Goal: Complete application form

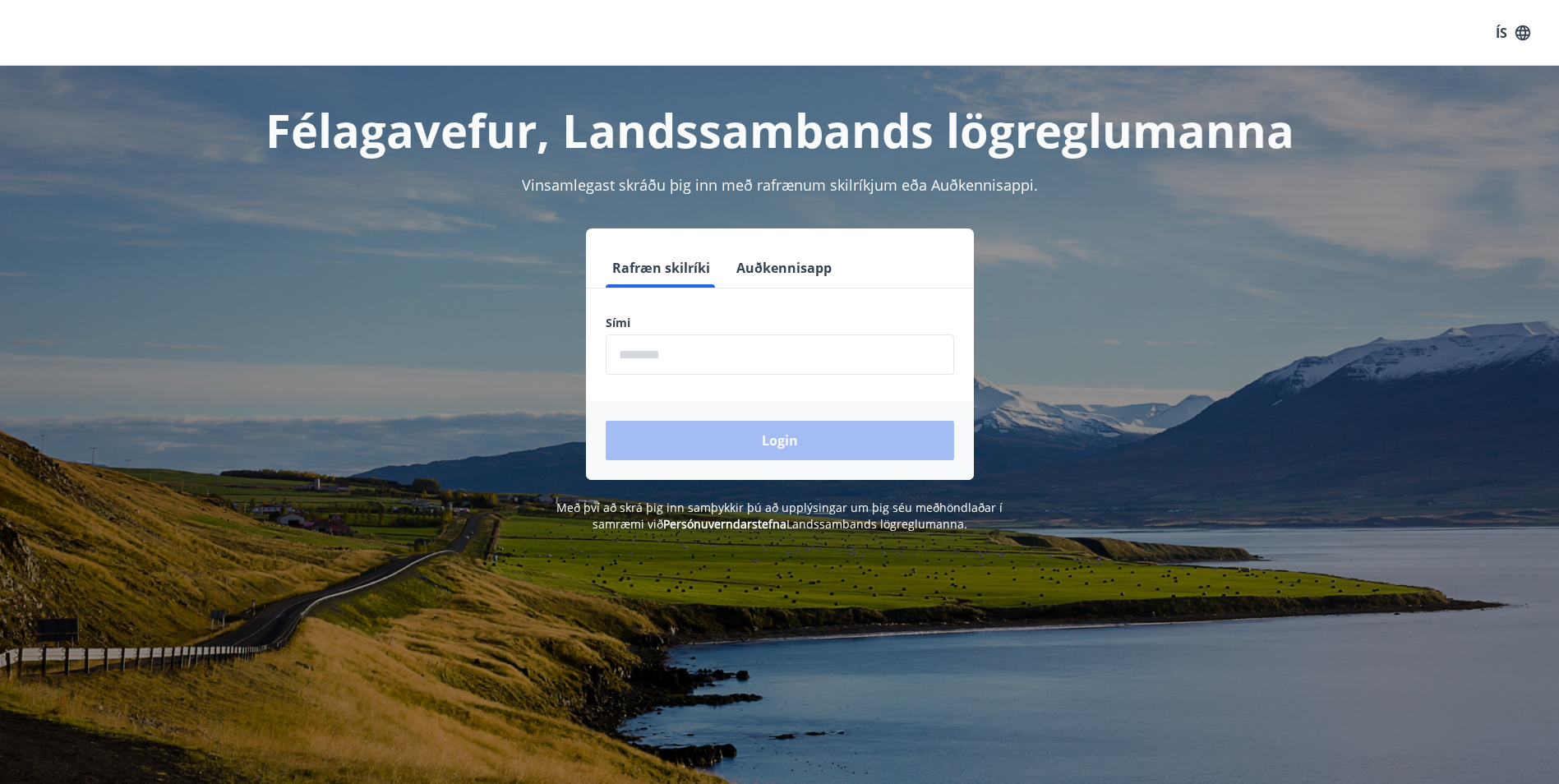
click at [738, 359] on input "phone" at bounding box center [780, 354] width 349 height 40
type input "********"
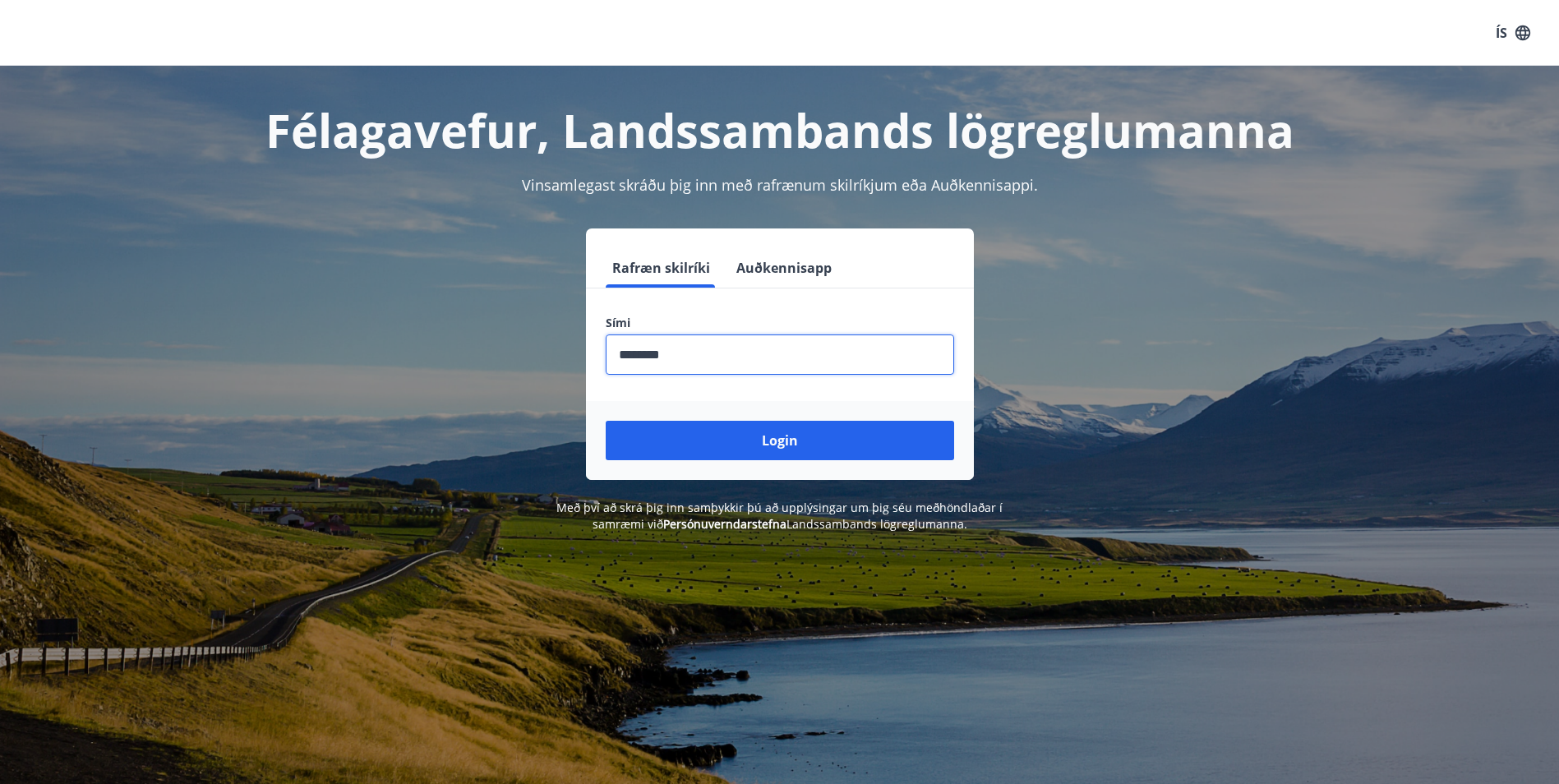
click at [697, 442] on button "Login" at bounding box center [780, 440] width 349 height 39
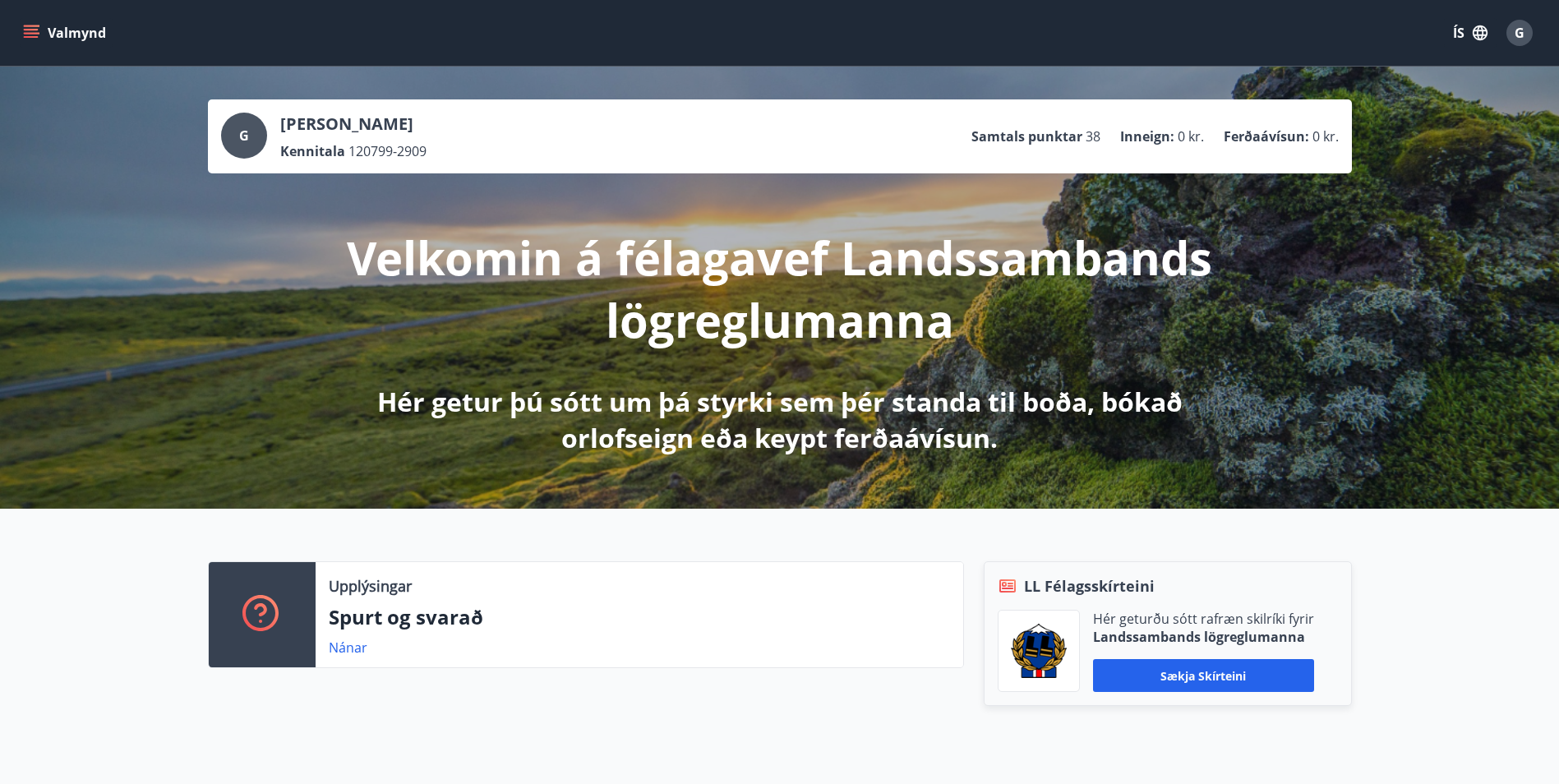
click at [71, 36] on button "Valmynd" at bounding box center [65, 32] width 93 height 30
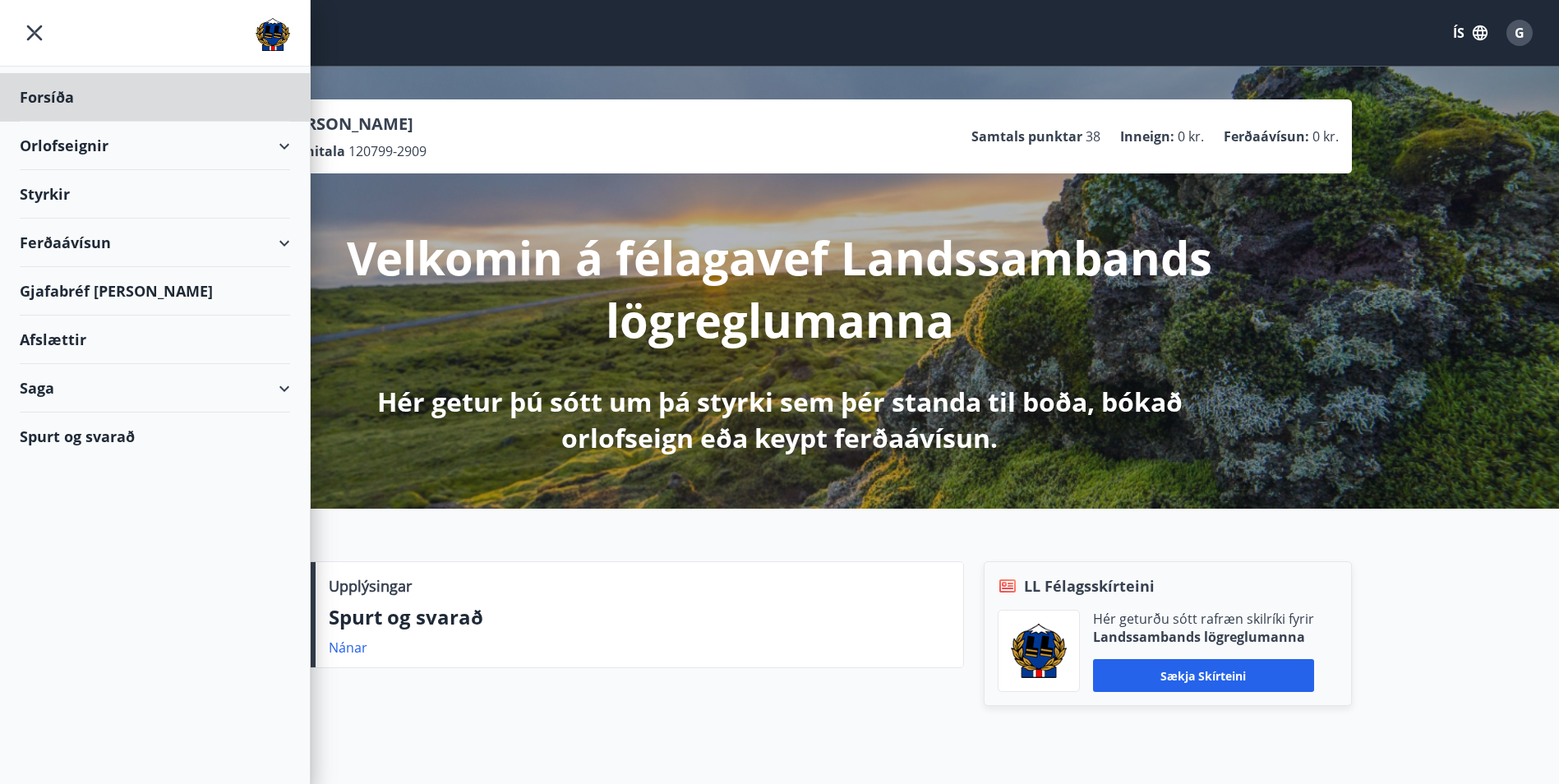
click at [47, 122] on div "Styrkir" at bounding box center [155, 97] width 270 height 48
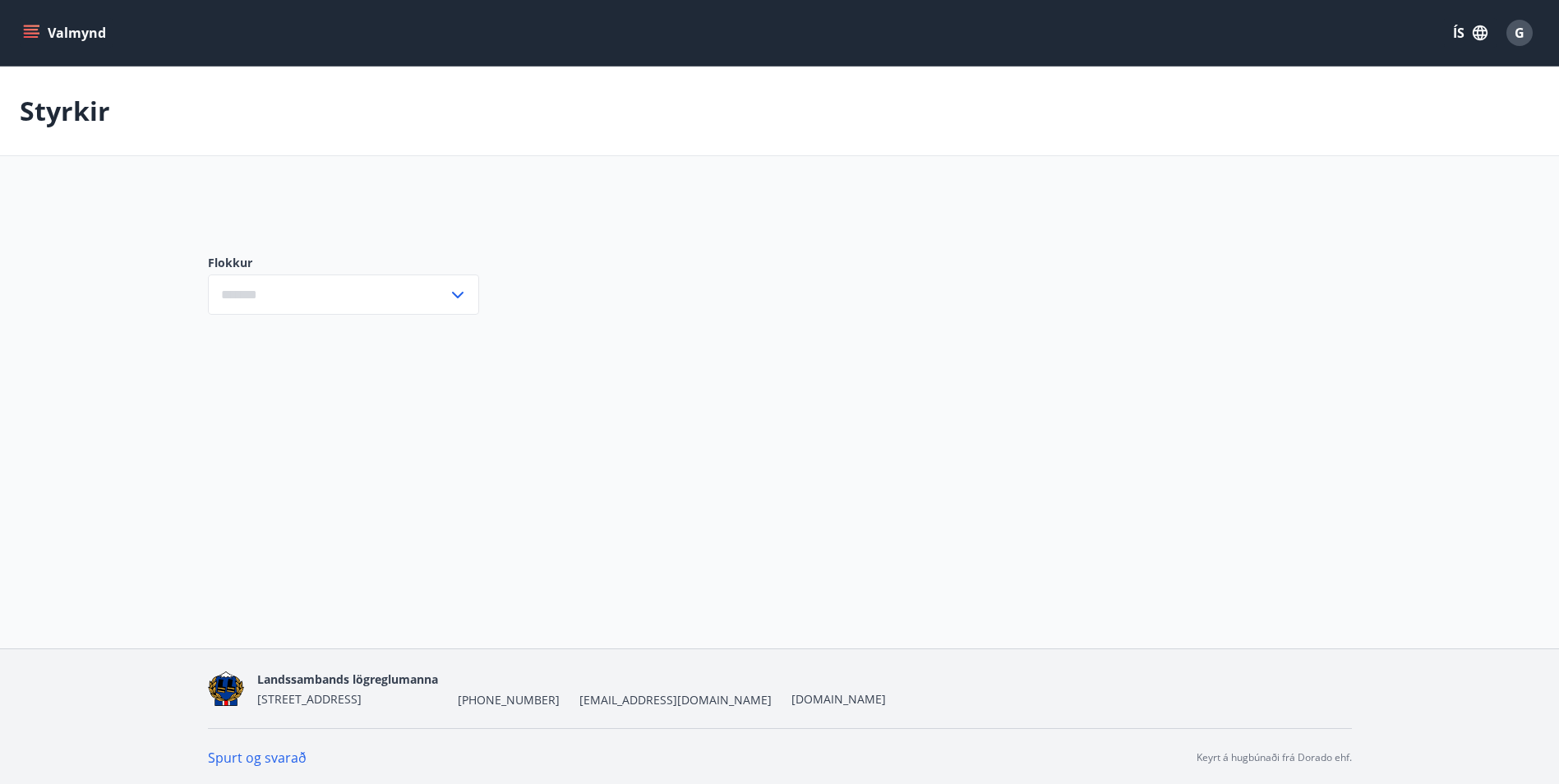
type input "***"
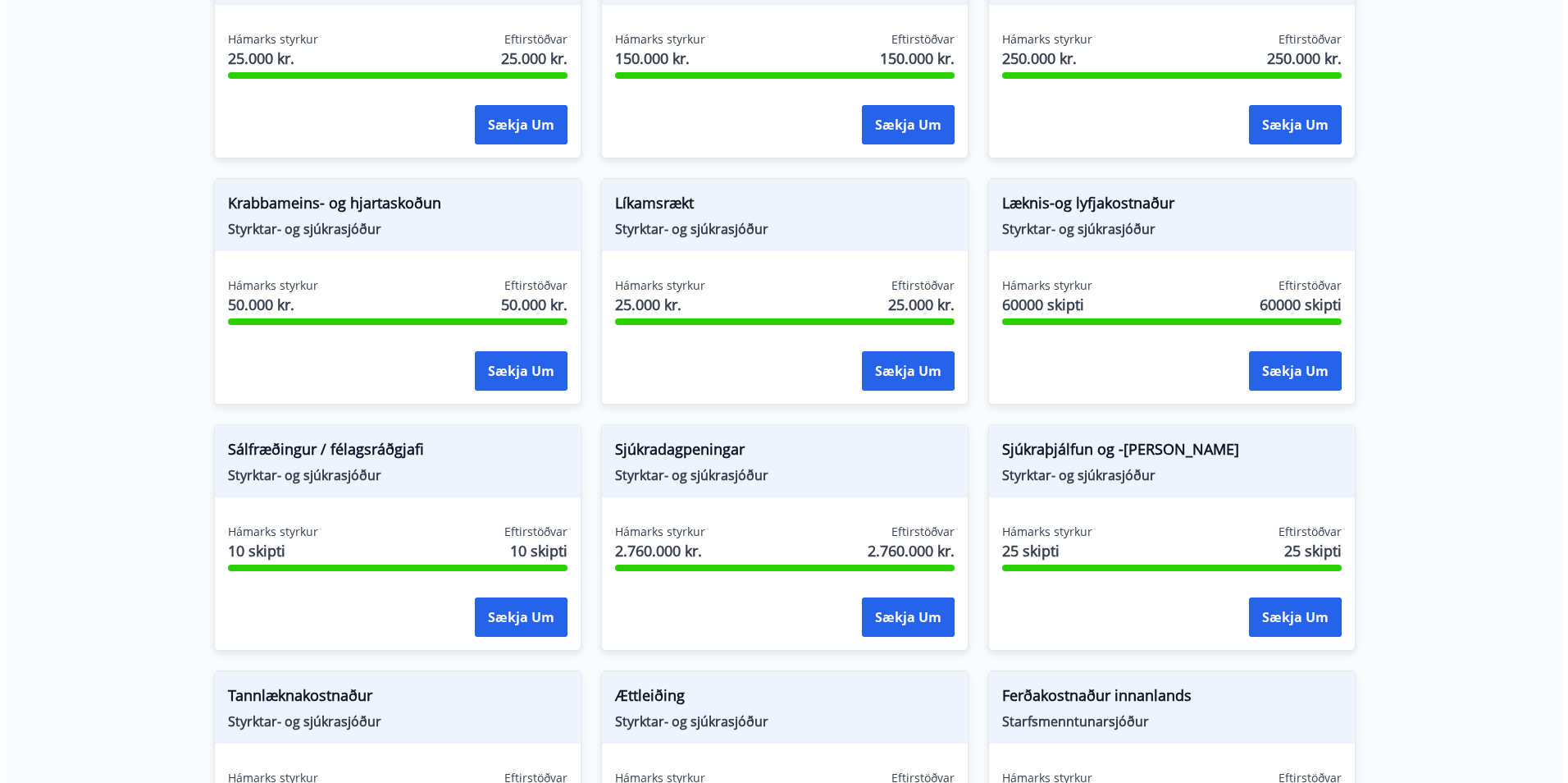
scroll to position [903, 0]
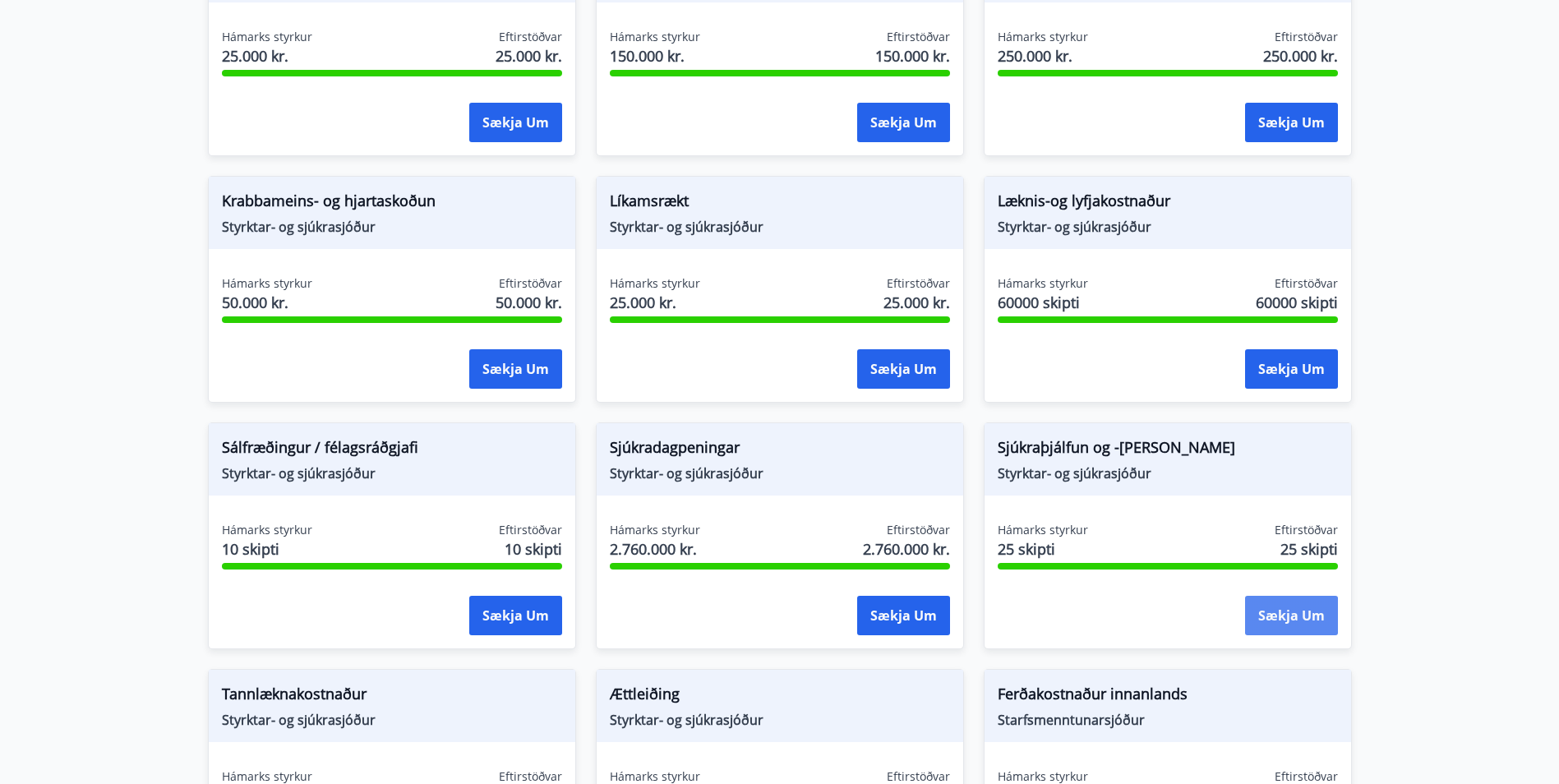
click at [1260, 611] on button "Sækja um" at bounding box center [1291, 616] width 93 height 39
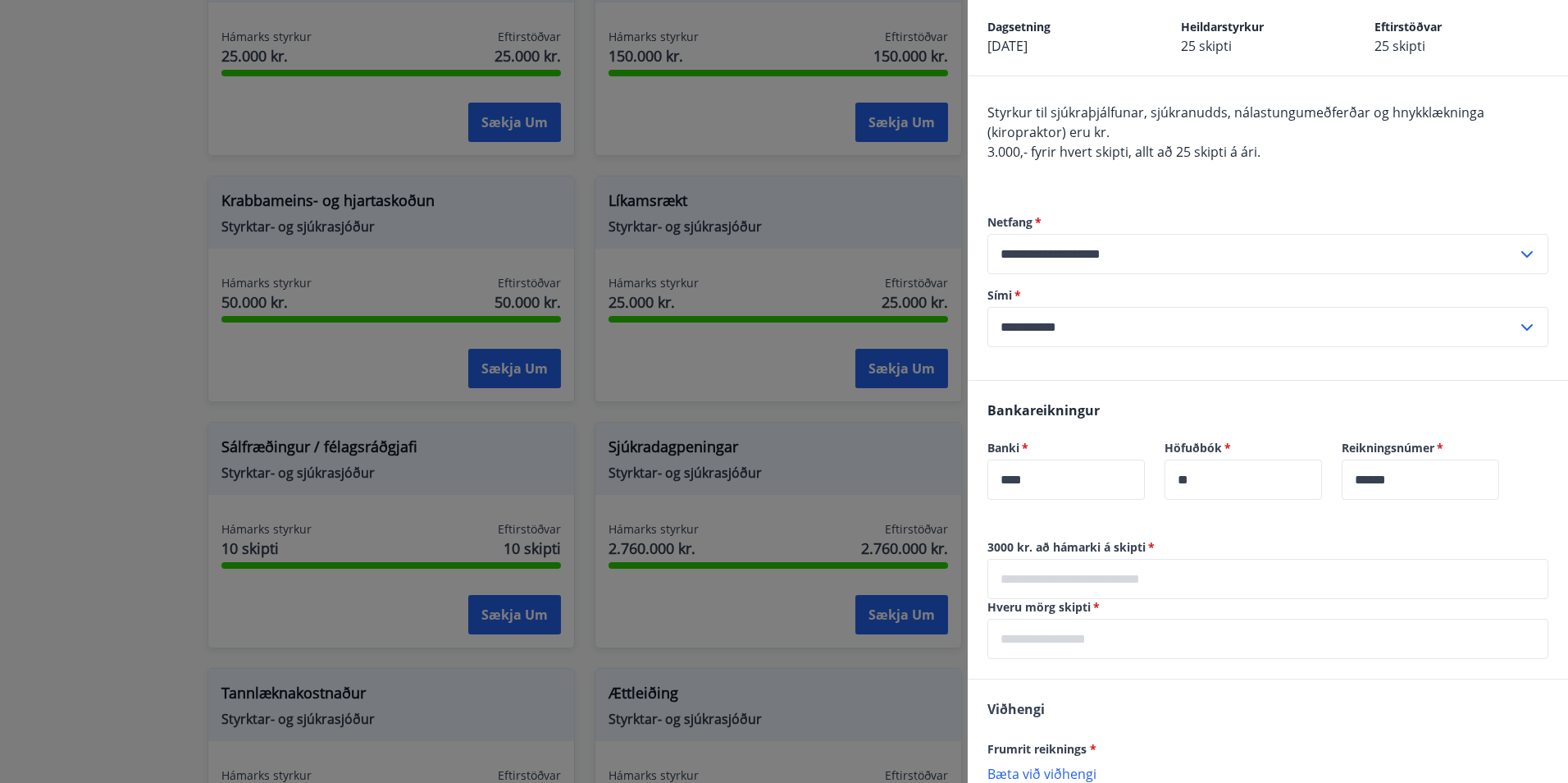
scroll to position [233, 0]
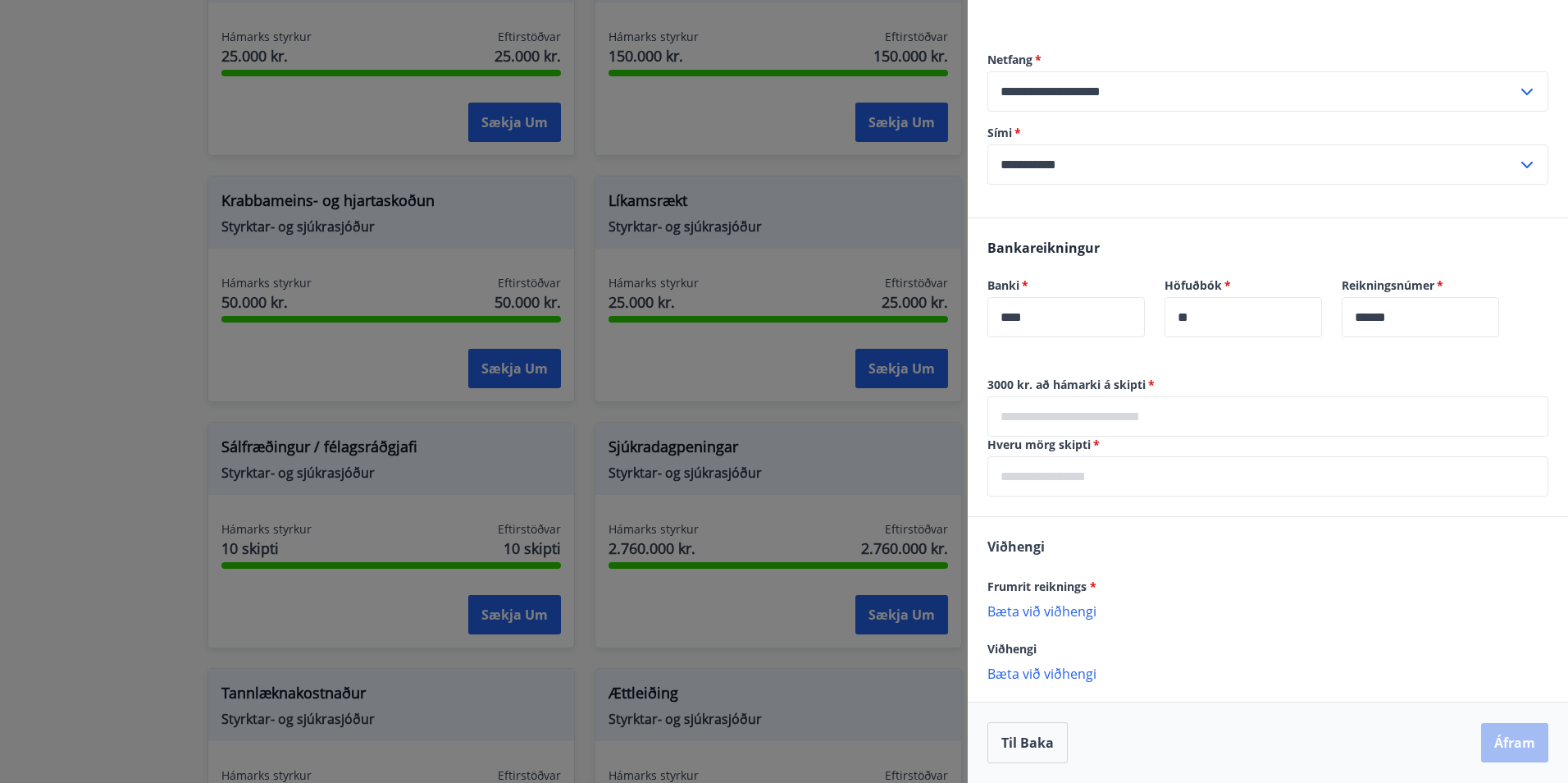
click at [1076, 425] on input "text" at bounding box center [1267, 416] width 561 height 40
click at [1043, 472] on div "Hveru mörg skipti   * ​" at bounding box center [1267, 466] width 561 height 60
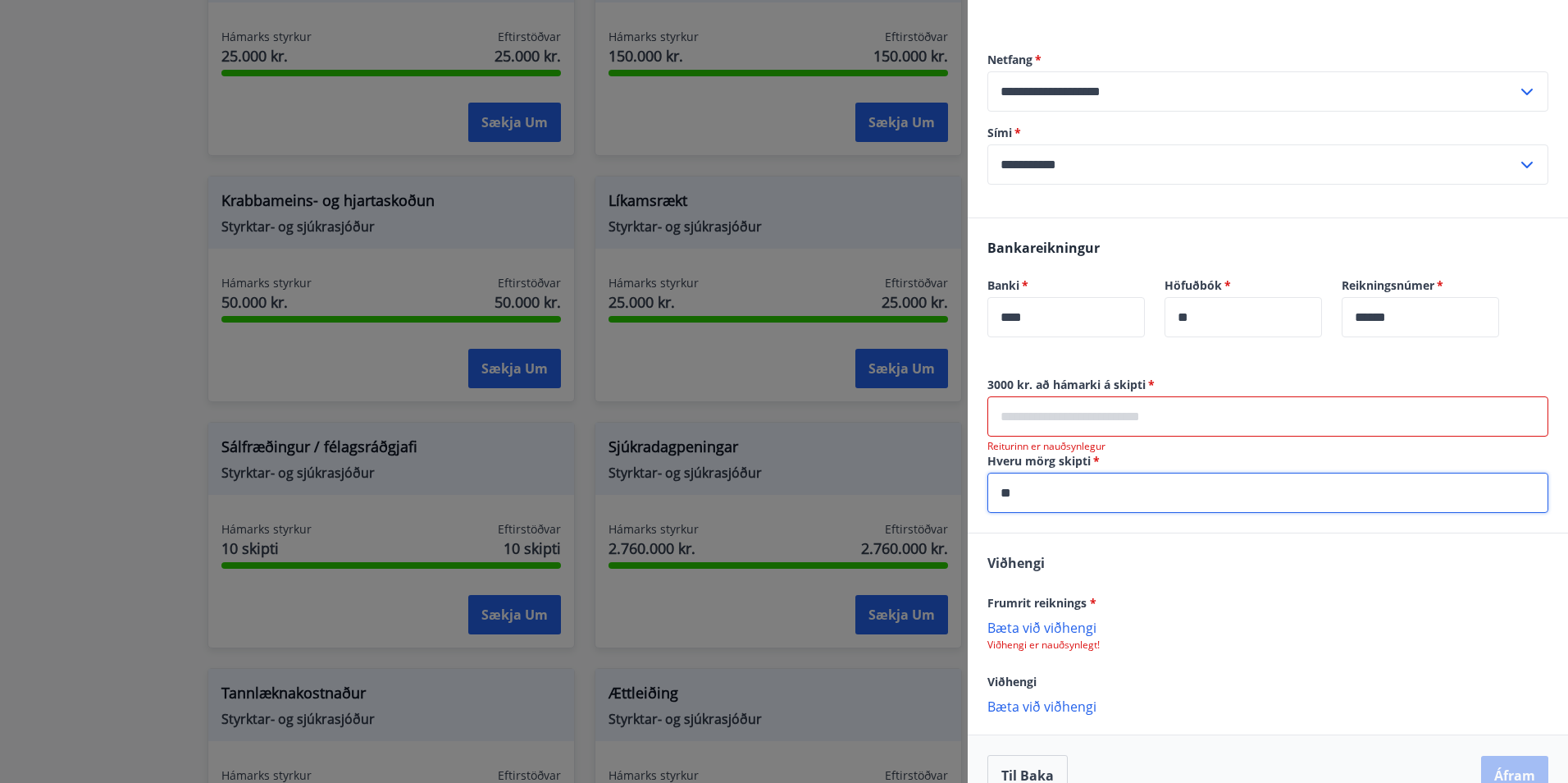
type input "**"
click at [1007, 422] on input "text" at bounding box center [1267, 416] width 561 height 40
type input "******"
drag, startPoint x: 1066, startPoint y: 419, endPoint x: 957, endPoint y: 413, distance: 109.2
click at [957, 413] on div "**********" at bounding box center [784, 392] width 1568 height 783
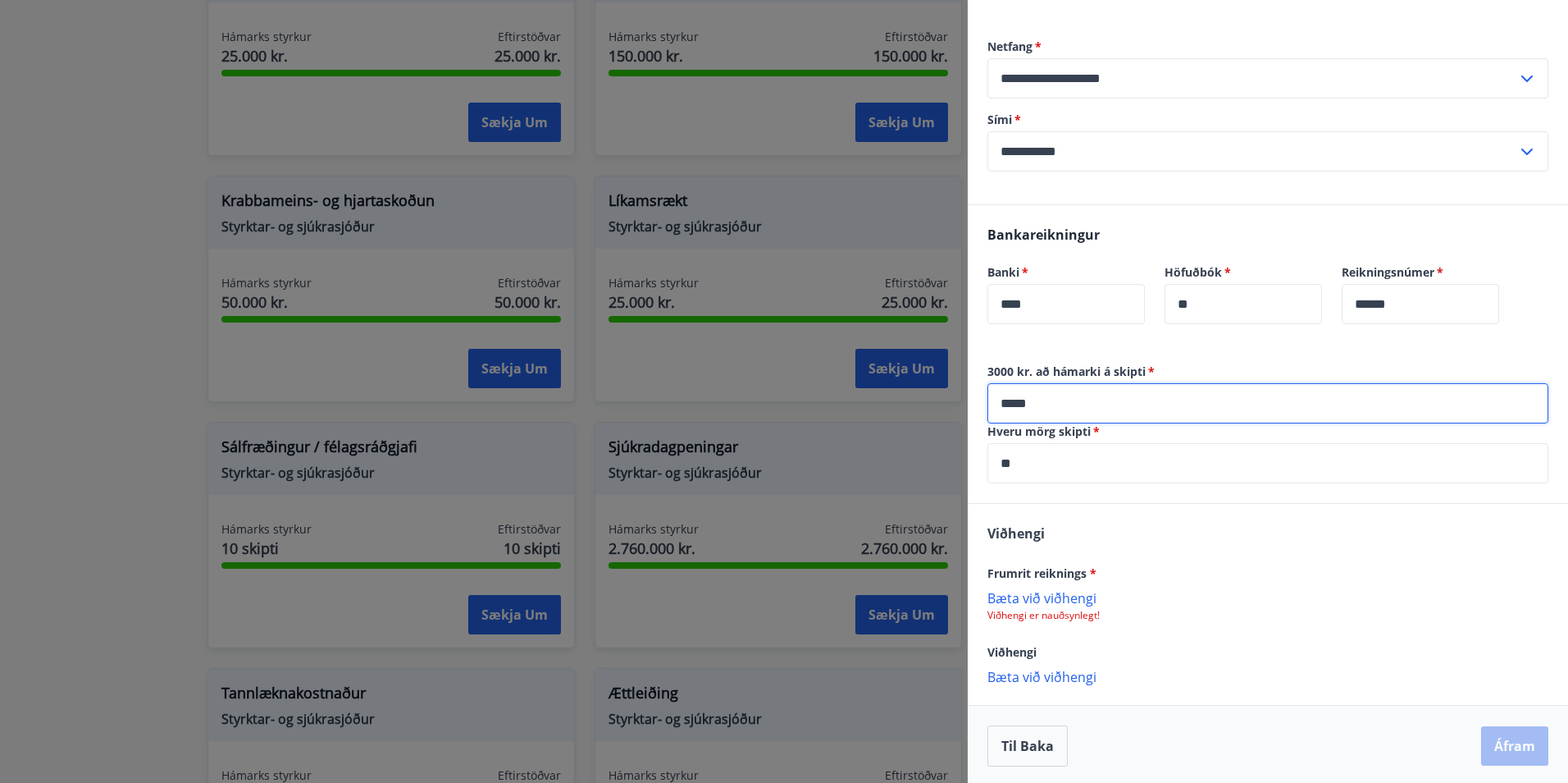
scroll to position [250, 0]
type input "*****"
click at [1033, 591] on p "Bæta við viðhengi" at bounding box center [1267, 594] width 561 height 16
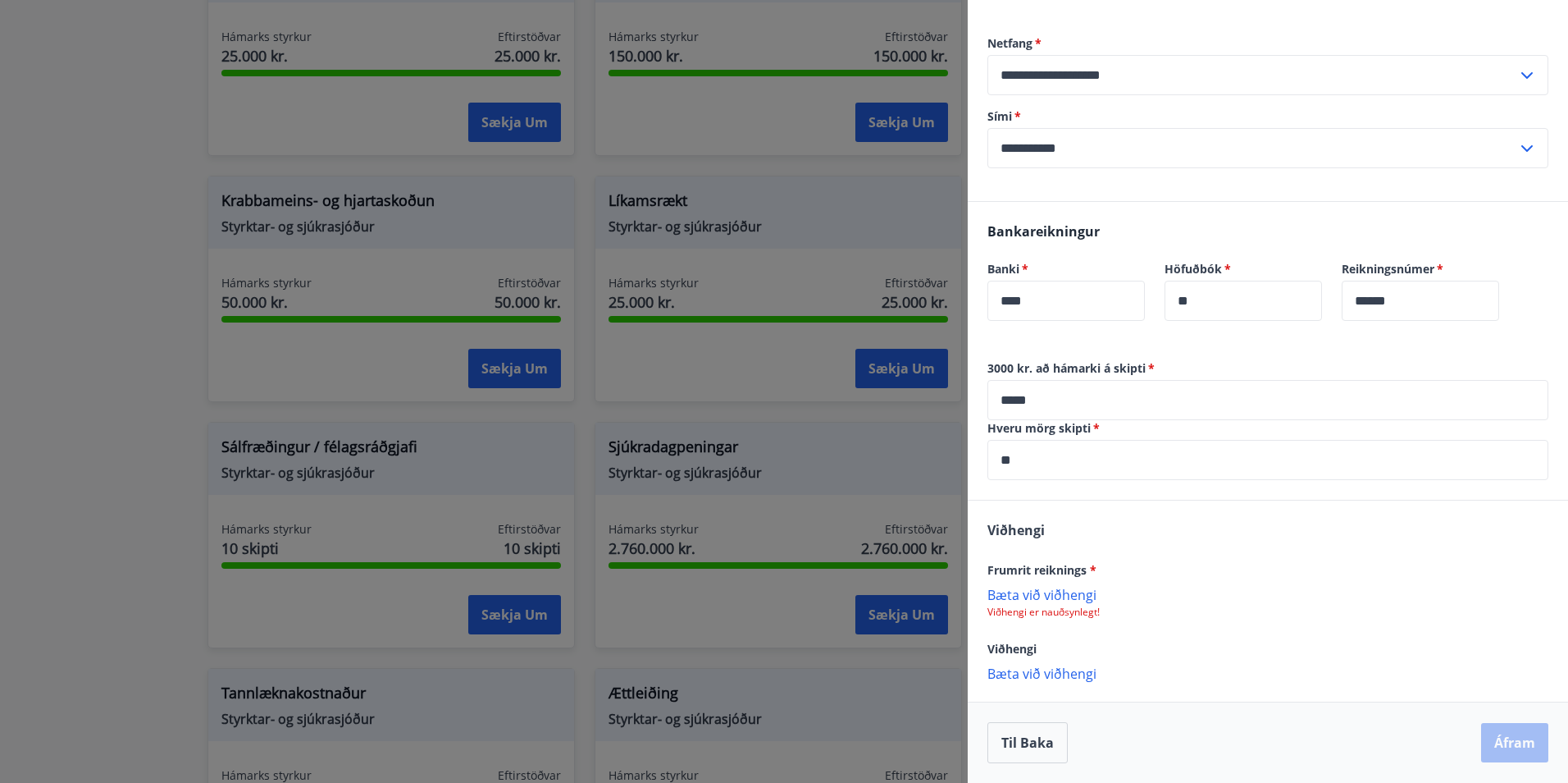
click at [1048, 606] on p "Viðhengi er nauðsynlegt!" at bounding box center [1267, 611] width 561 height 13
click at [1058, 597] on p "Bæta við viðhengi" at bounding box center [1267, 594] width 561 height 16
click at [1497, 741] on button "Áfram" at bounding box center [1515, 742] width 67 height 39
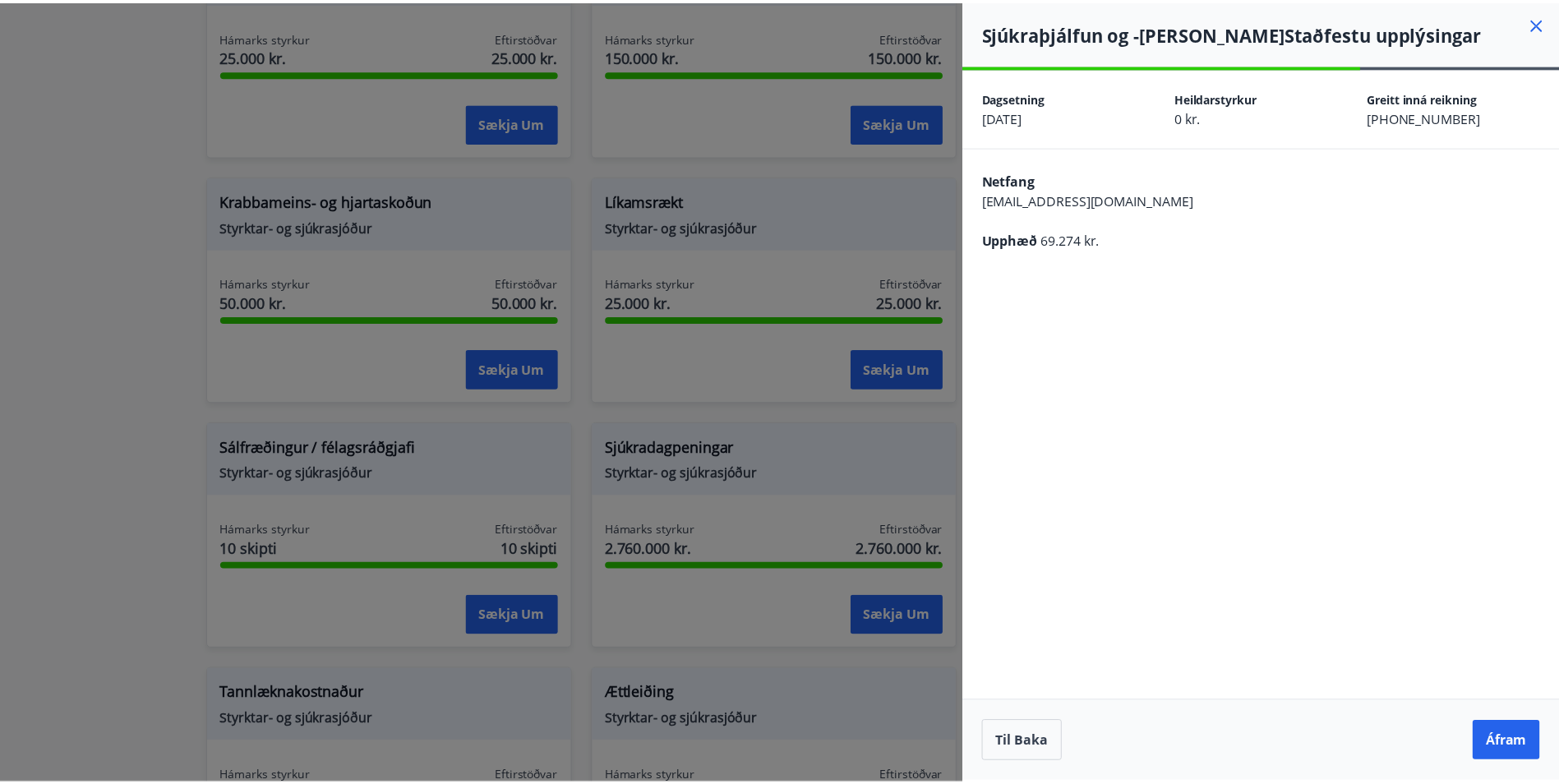
scroll to position [0, 0]
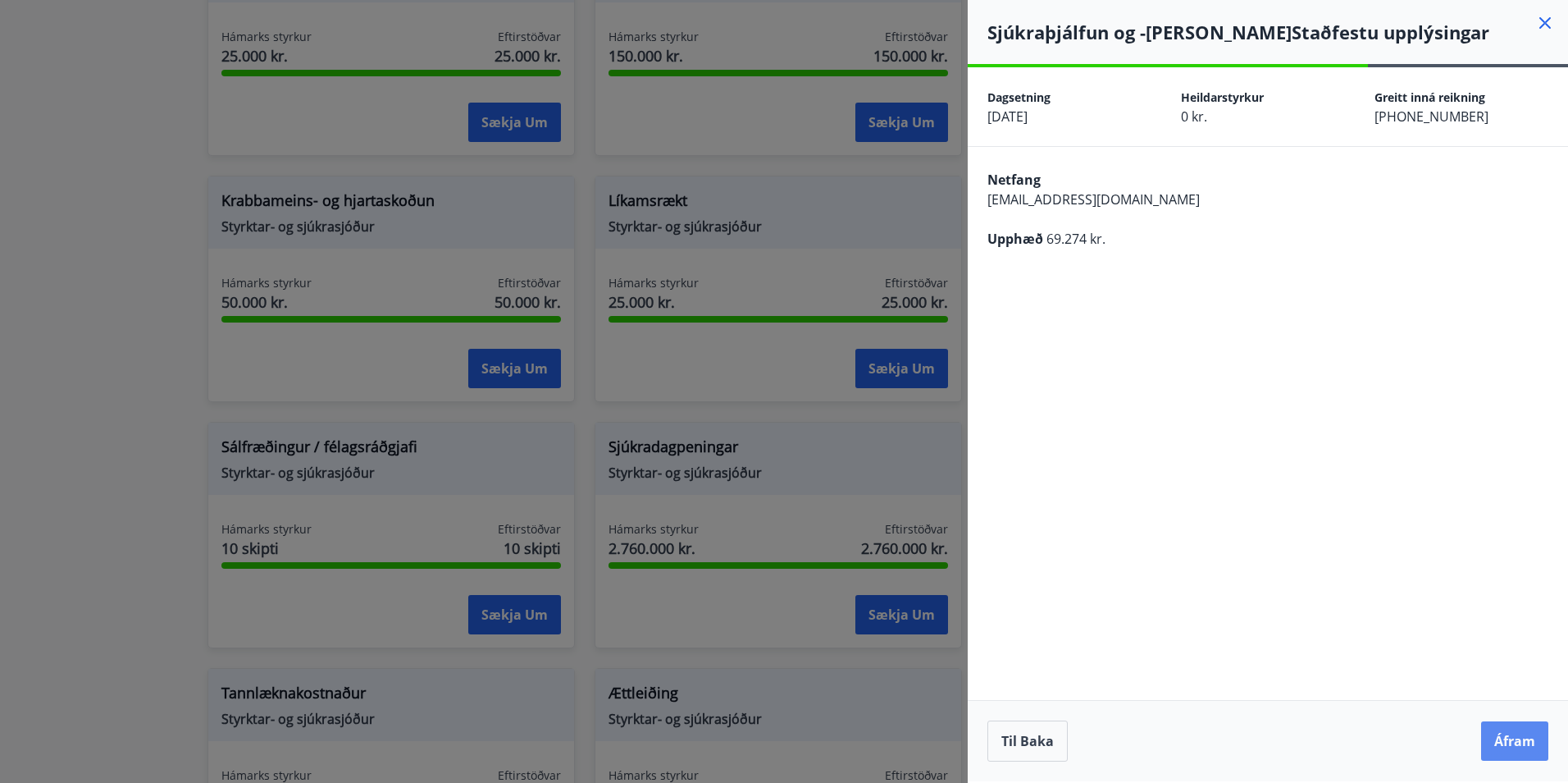
click at [1505, 726] on button "Áfram" at bounding box center [1515, 741] width 67 height 39
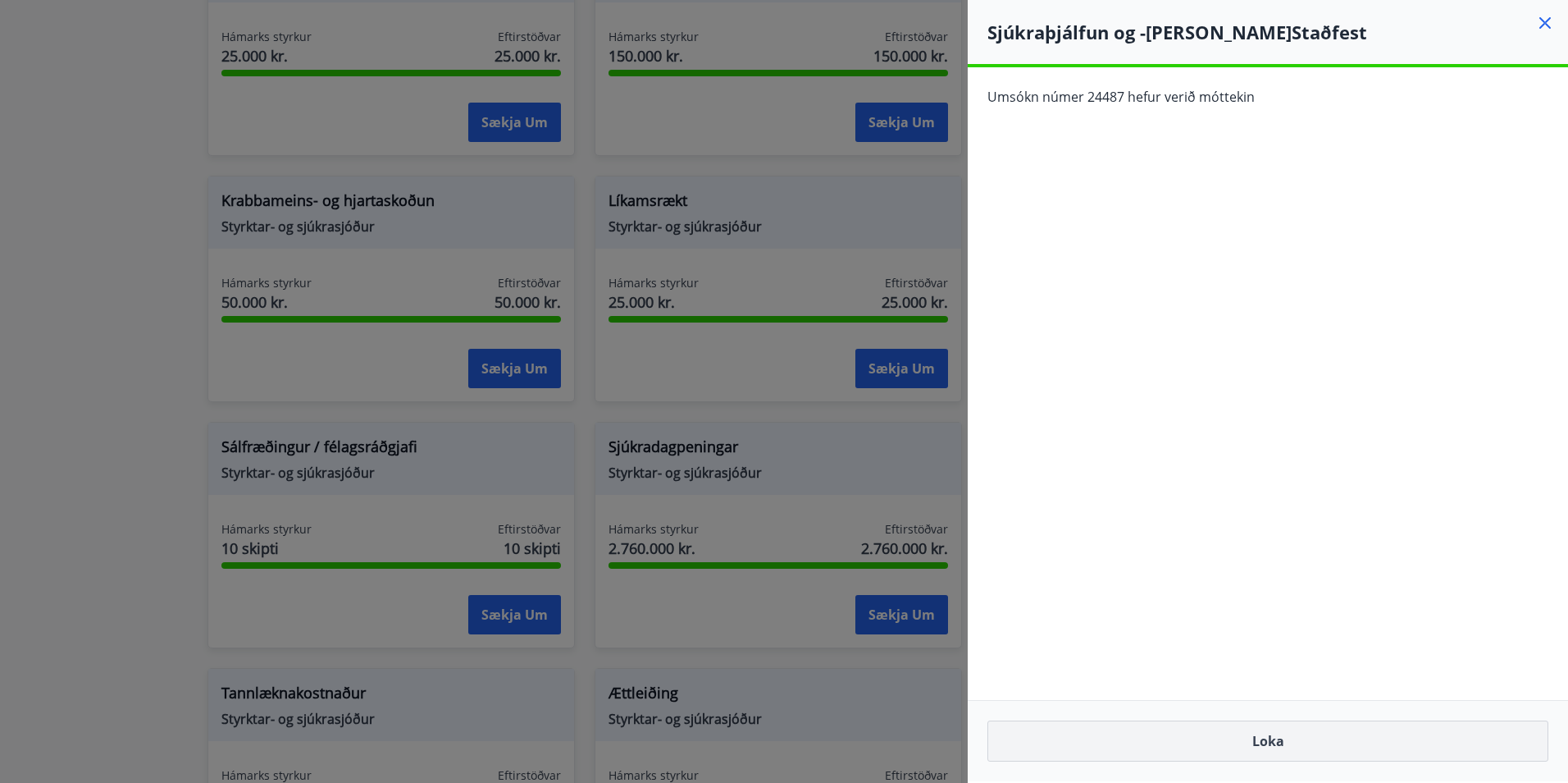
click at [1279, 743] on button "Loka" at bounding box center [1267, 741] width 561 height 41
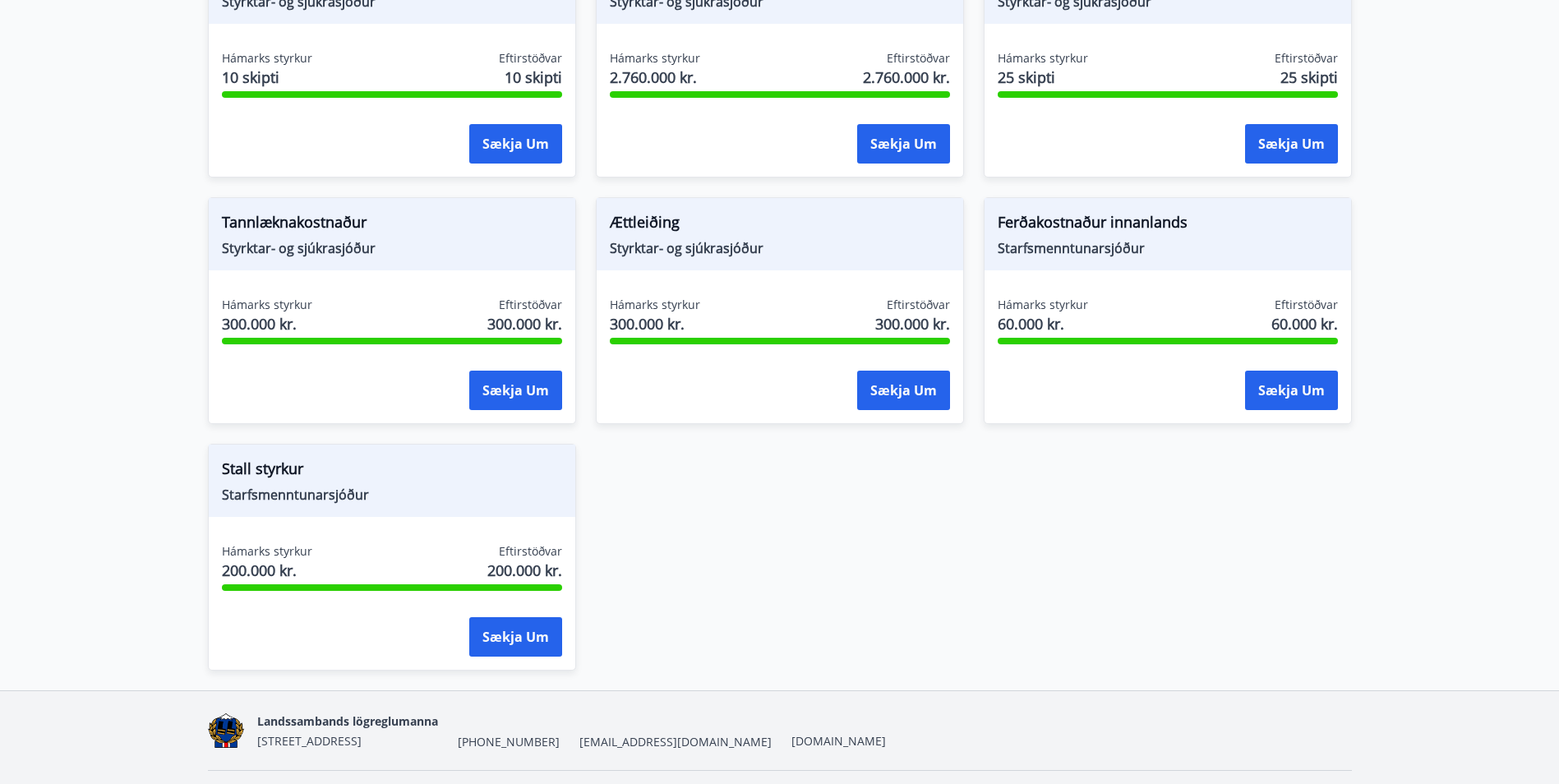
scroll to position [1338, 0]
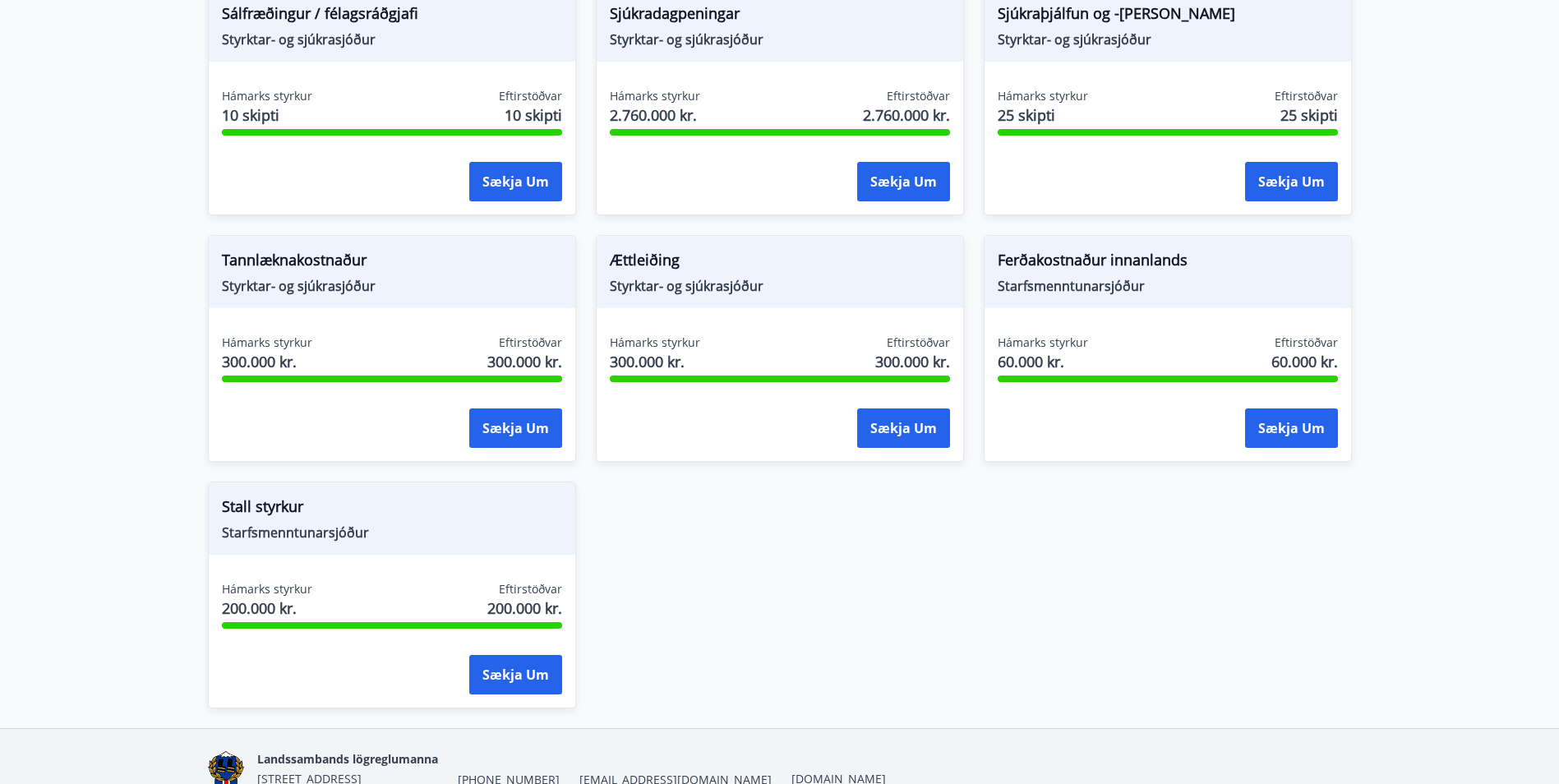
click at [310, 279] on span "Styrktar- og sjúkrasjóður" at bounding box center [392, 286] width 340 height 18
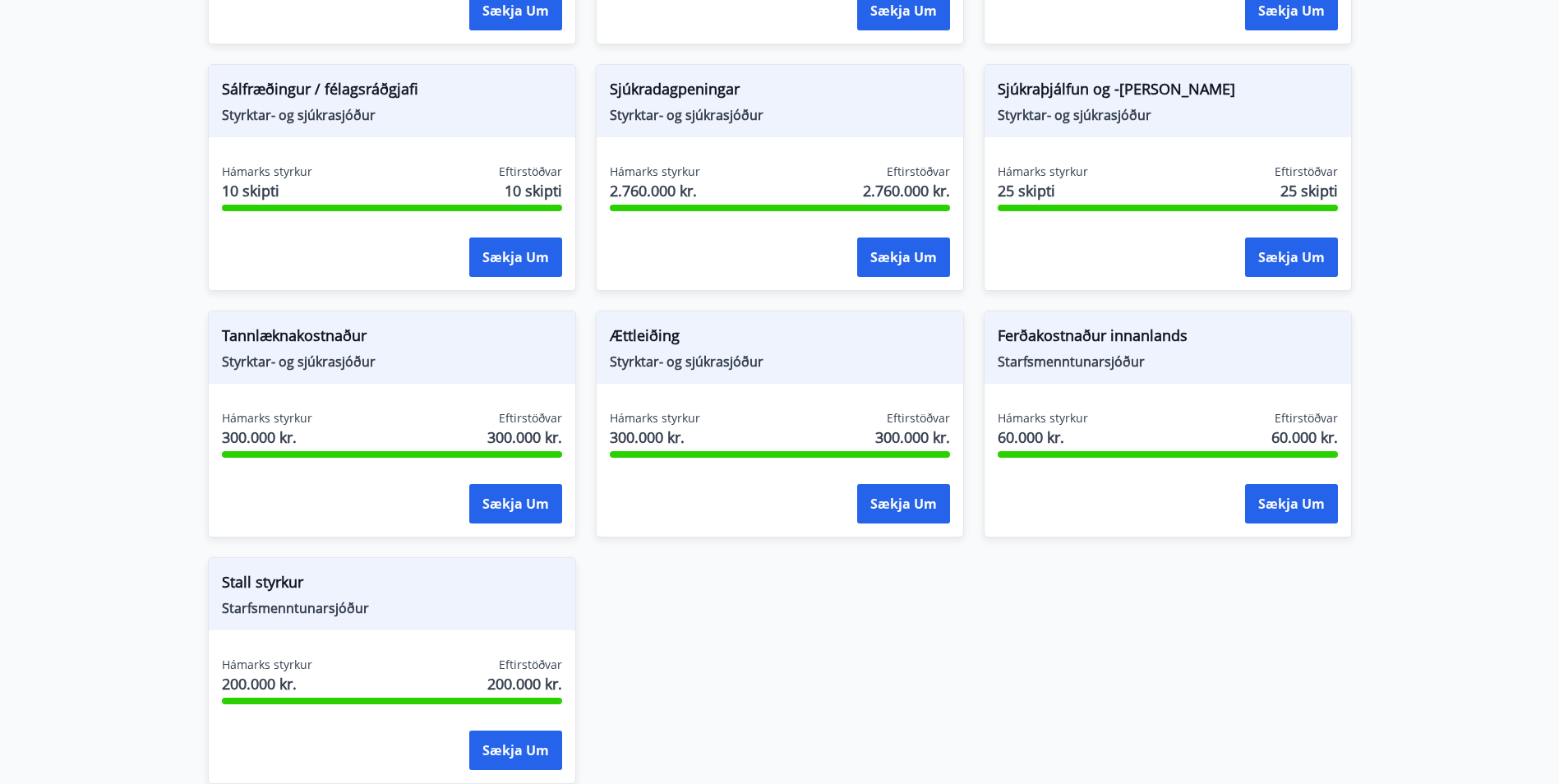
scroll to position [1173, 0]
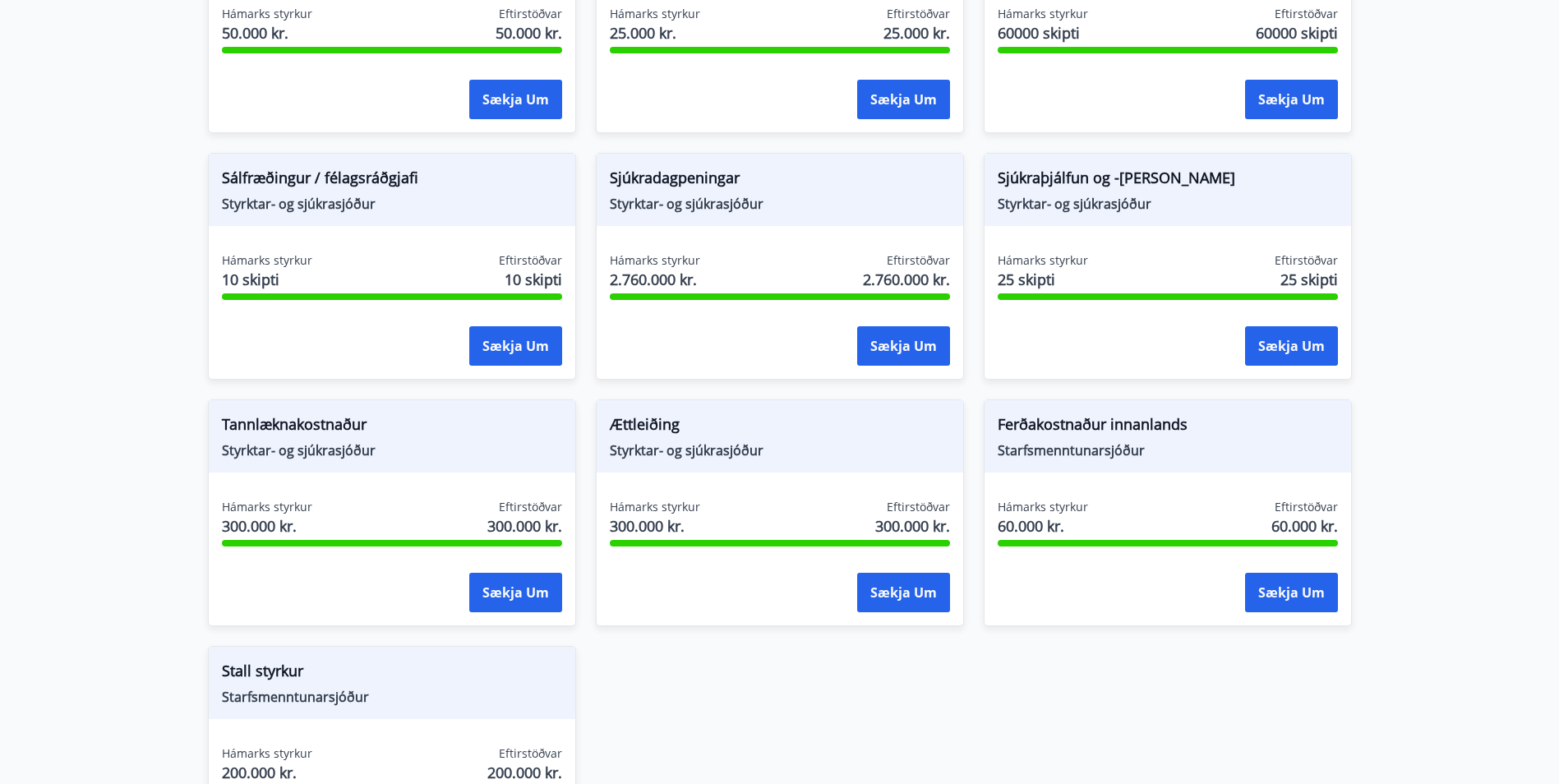
drag, startPoint x: 270, startPoint y: 278, endPoint x: 354, endPoint y: 266, distance: 84.9
click at [270, 277] on span "10 skipti" at bounding box center [267, 279] width 90 height 21
click at [498, 272] on div "Hámarks styrkur 10 skipti Eftirstöðvar 10 skipti" at bounding box center [392, 273] width 340 height 41
drag, startPoint x: 498, startPoint y: 272, endPoint x: 303, endPoint y: 202, distance: 207.2
click at [301, 202] on span "Styrktar- og sjúkrasjóður" at bounding box center [392, 203] width 340 height 18
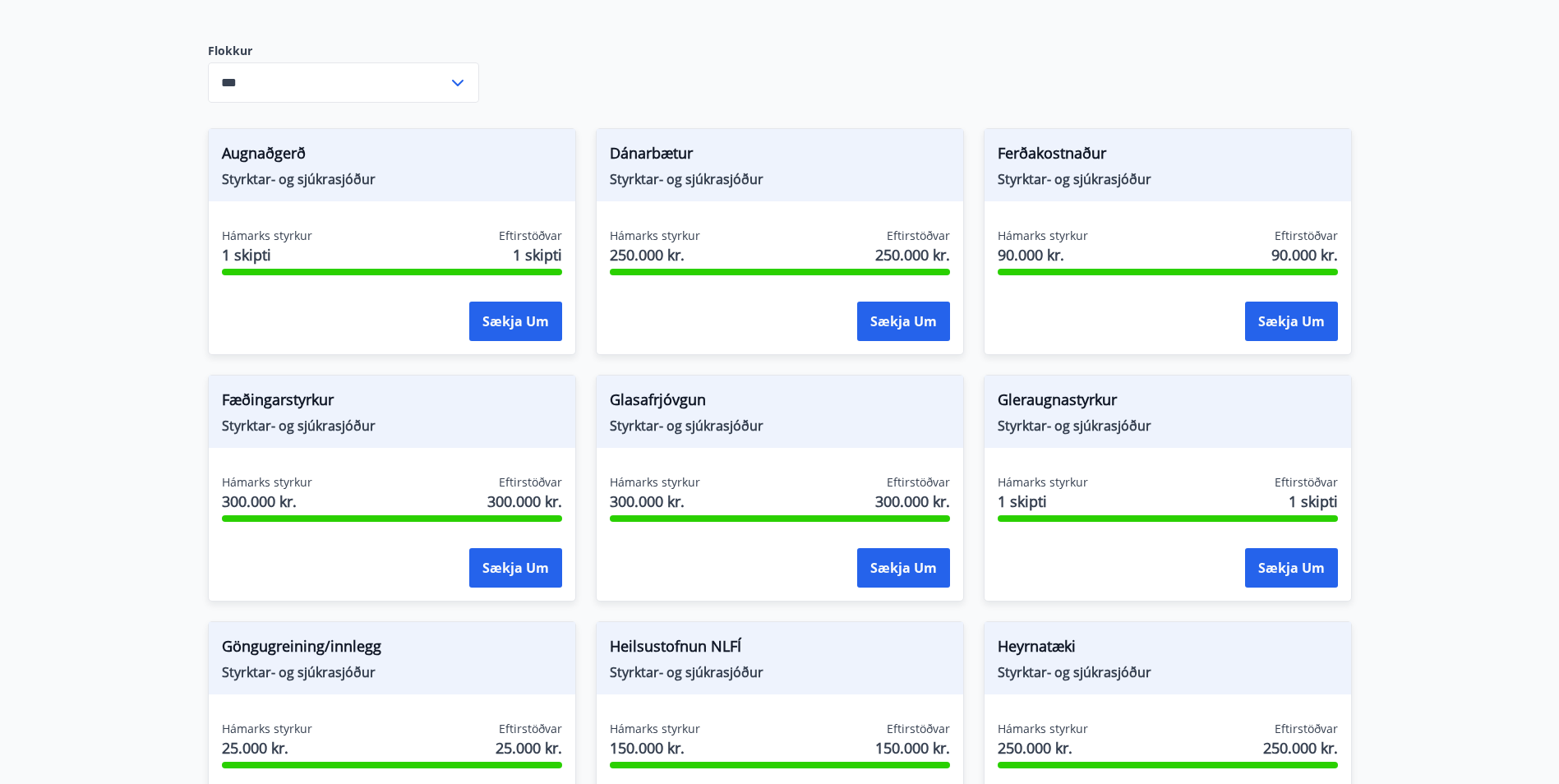
scroll to position [187, 0]
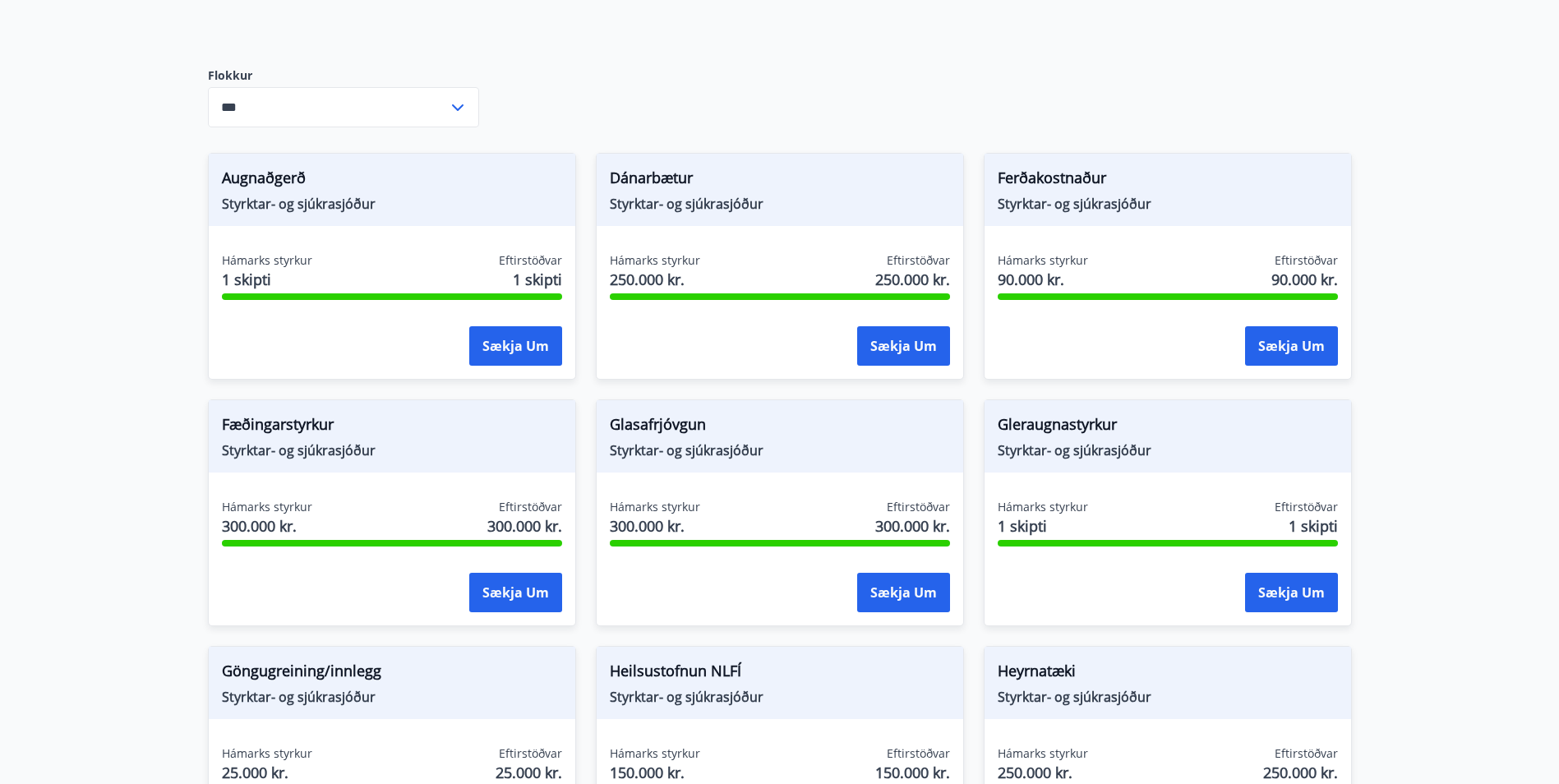
click at [727, 214] on div "Dánarbætur Styrktar- og sjúkrasjóður" at bounding box center [780, 190] width 367 height 72
click at [669, 271] on span "250.000 kr." at bounding box center [655, 279] width 90 height 21
click at [881, 344] on button "Sækja um" at bounding box center [903, 346] width 93 height 39
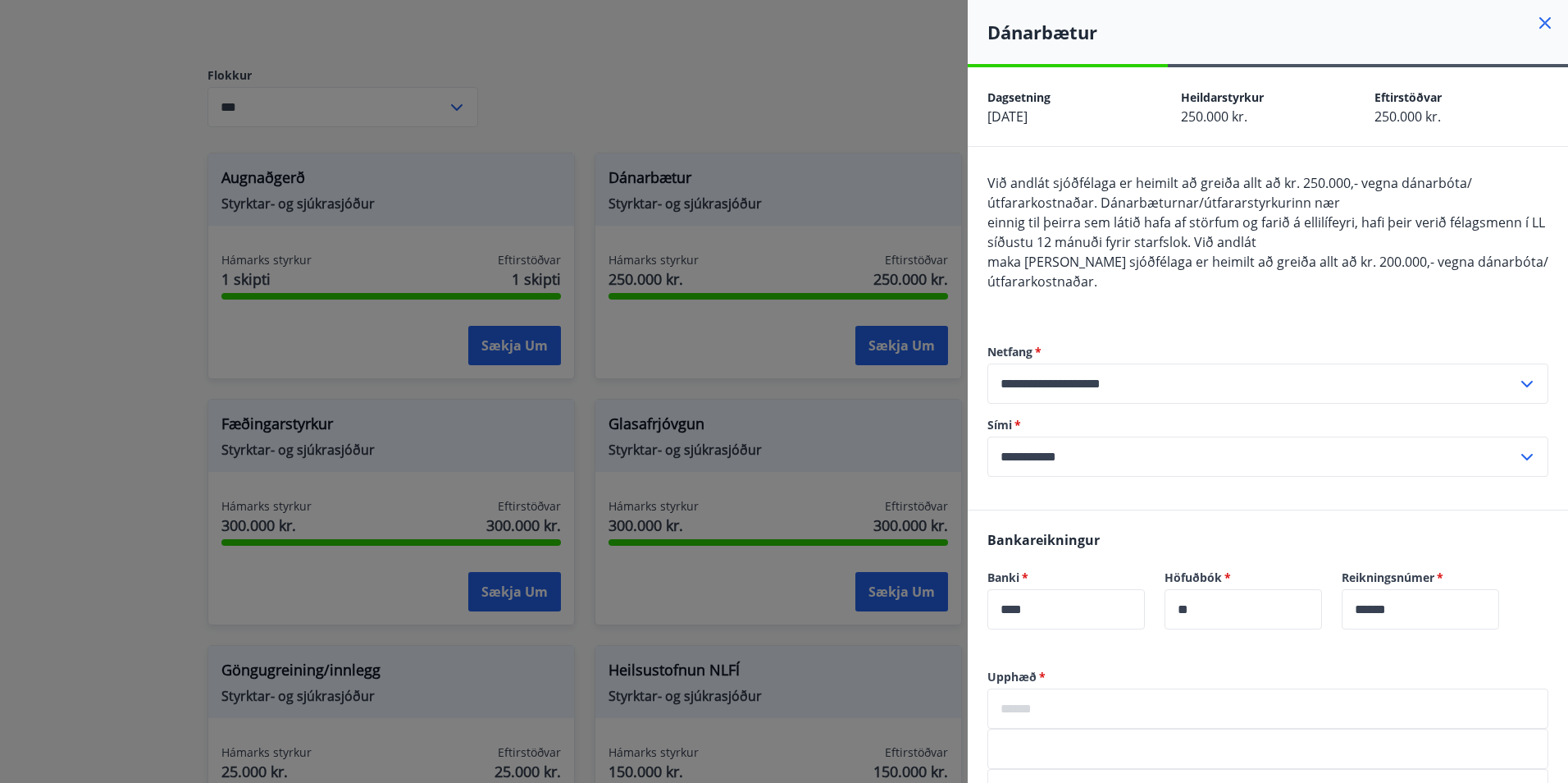
click at [413, 236] on div at bounding box center [784, 392] width 1568 height 783
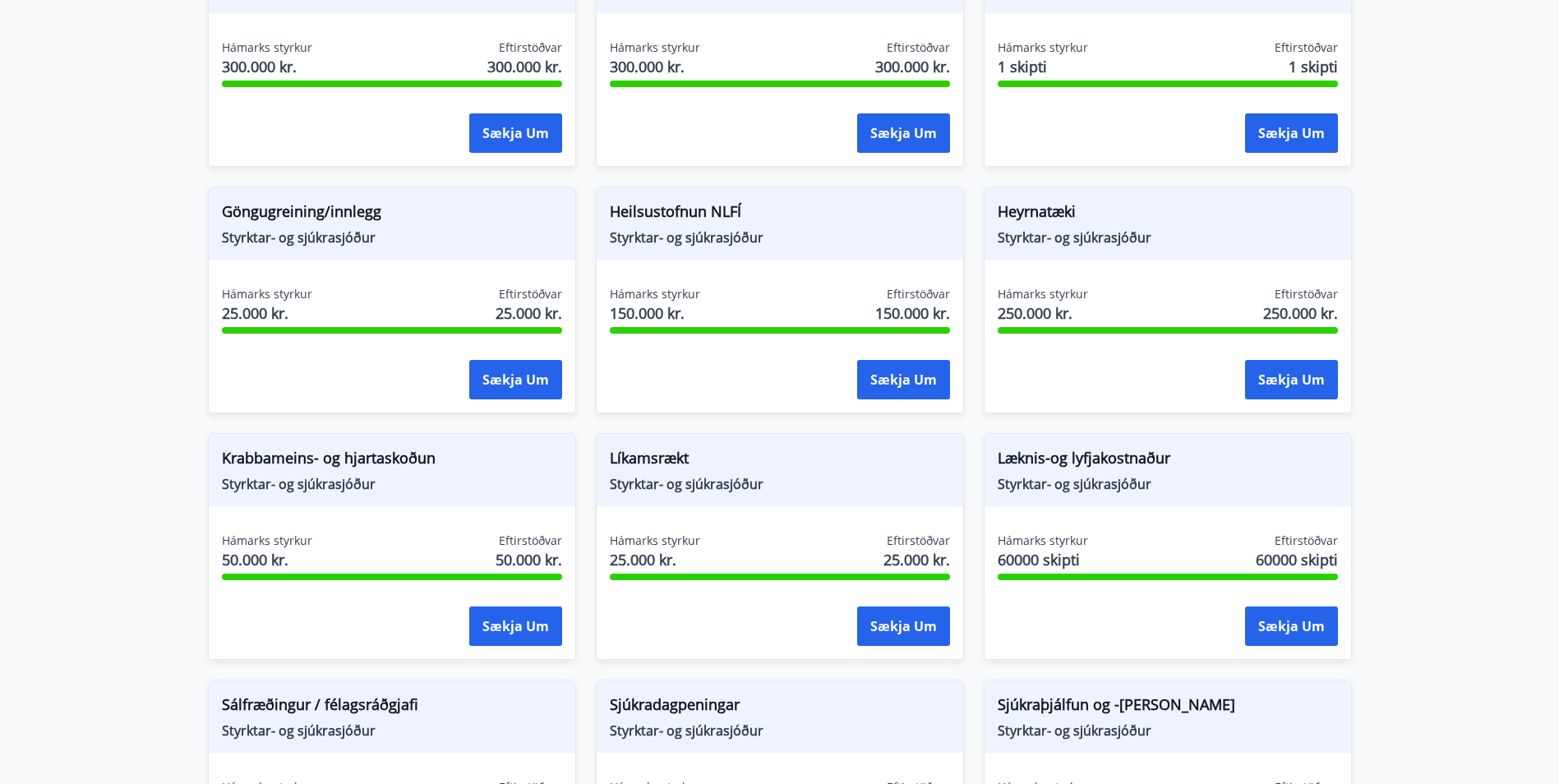
scroll to position [680, 0]
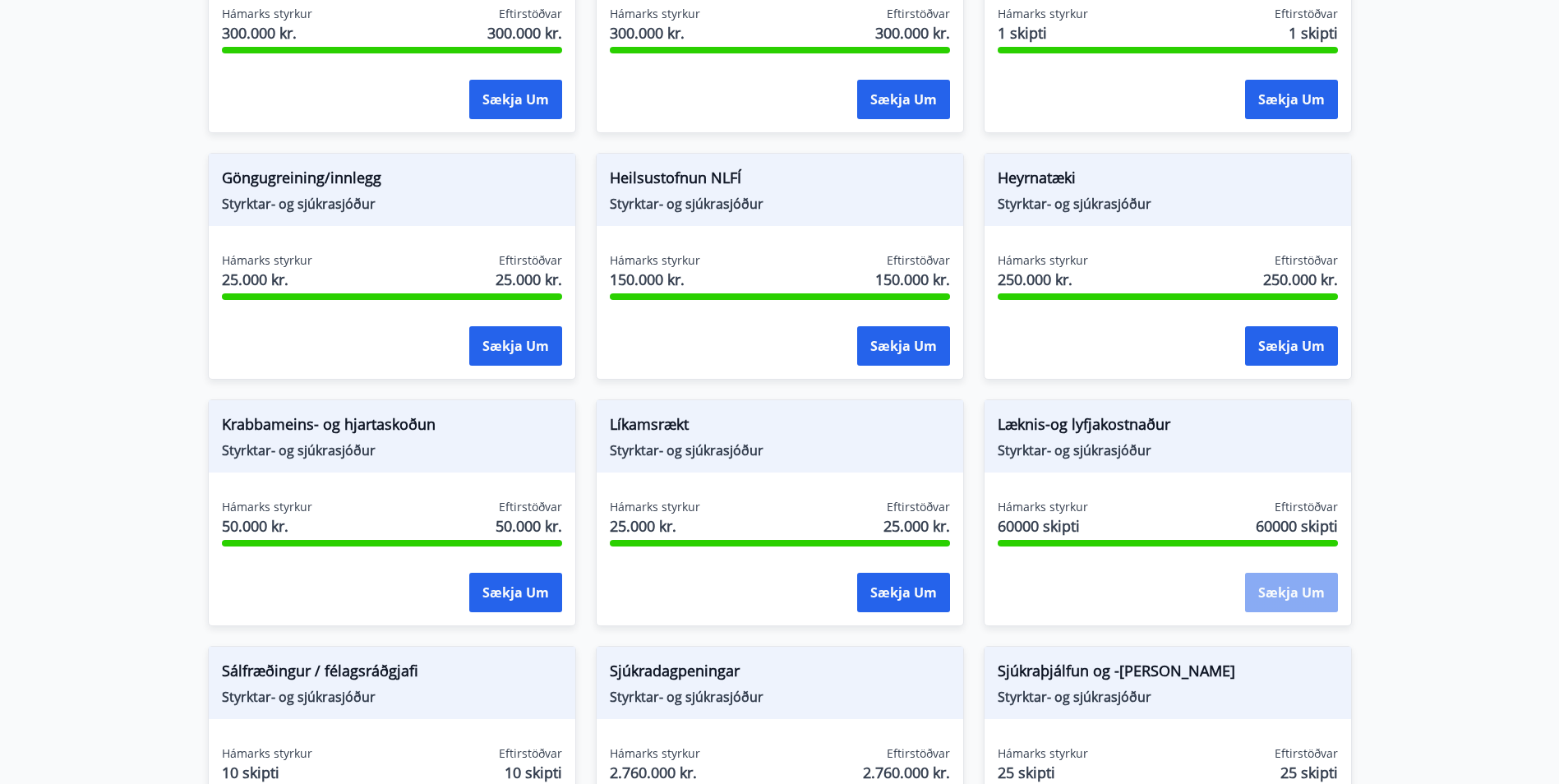
click at [1312, 593] on button "Sækja um" at bounding box center [1291, 592] width 93 height 39
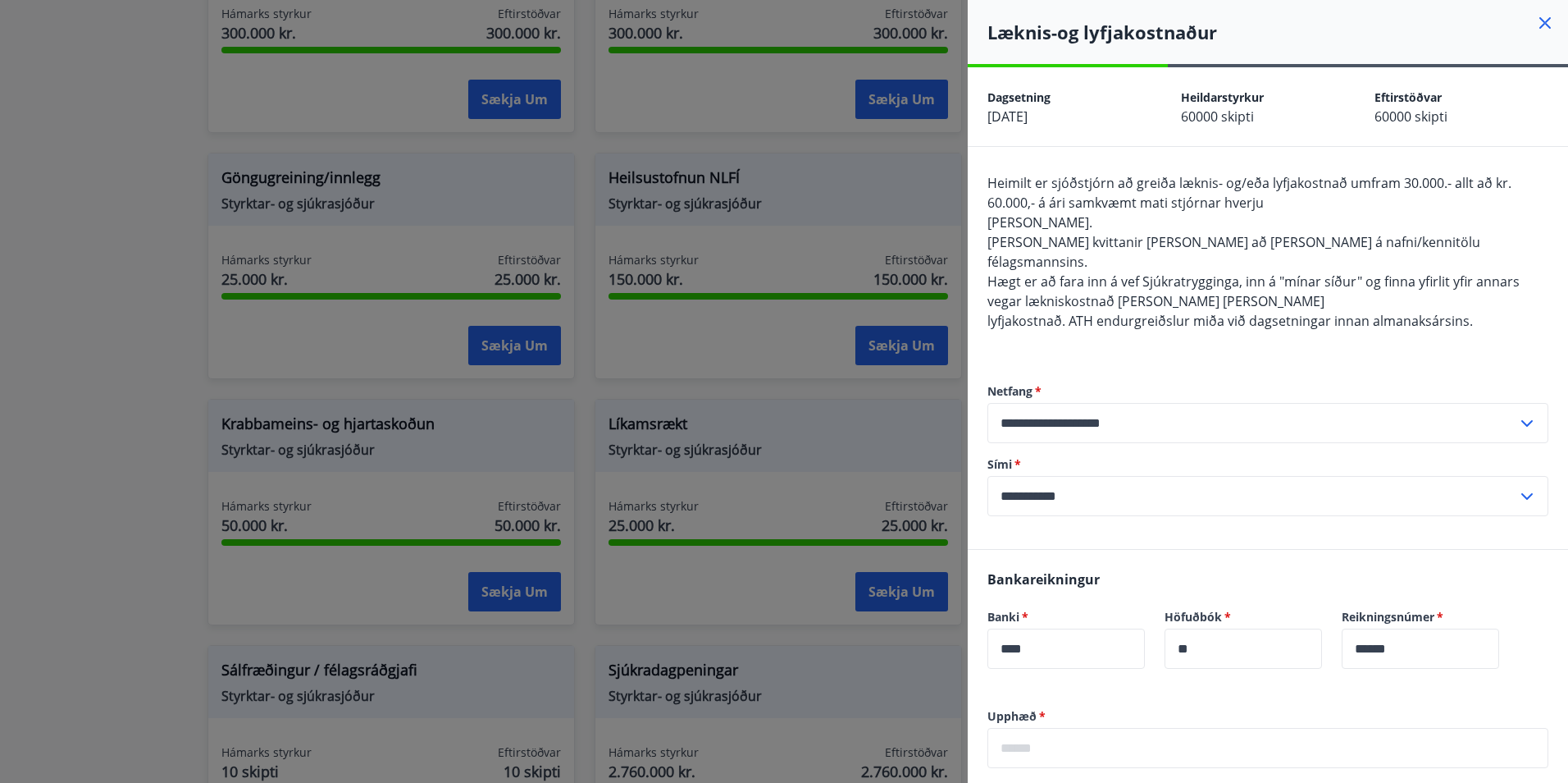
click at [159, 454] on div at bounding box center [784, 392] width 1568 height 783
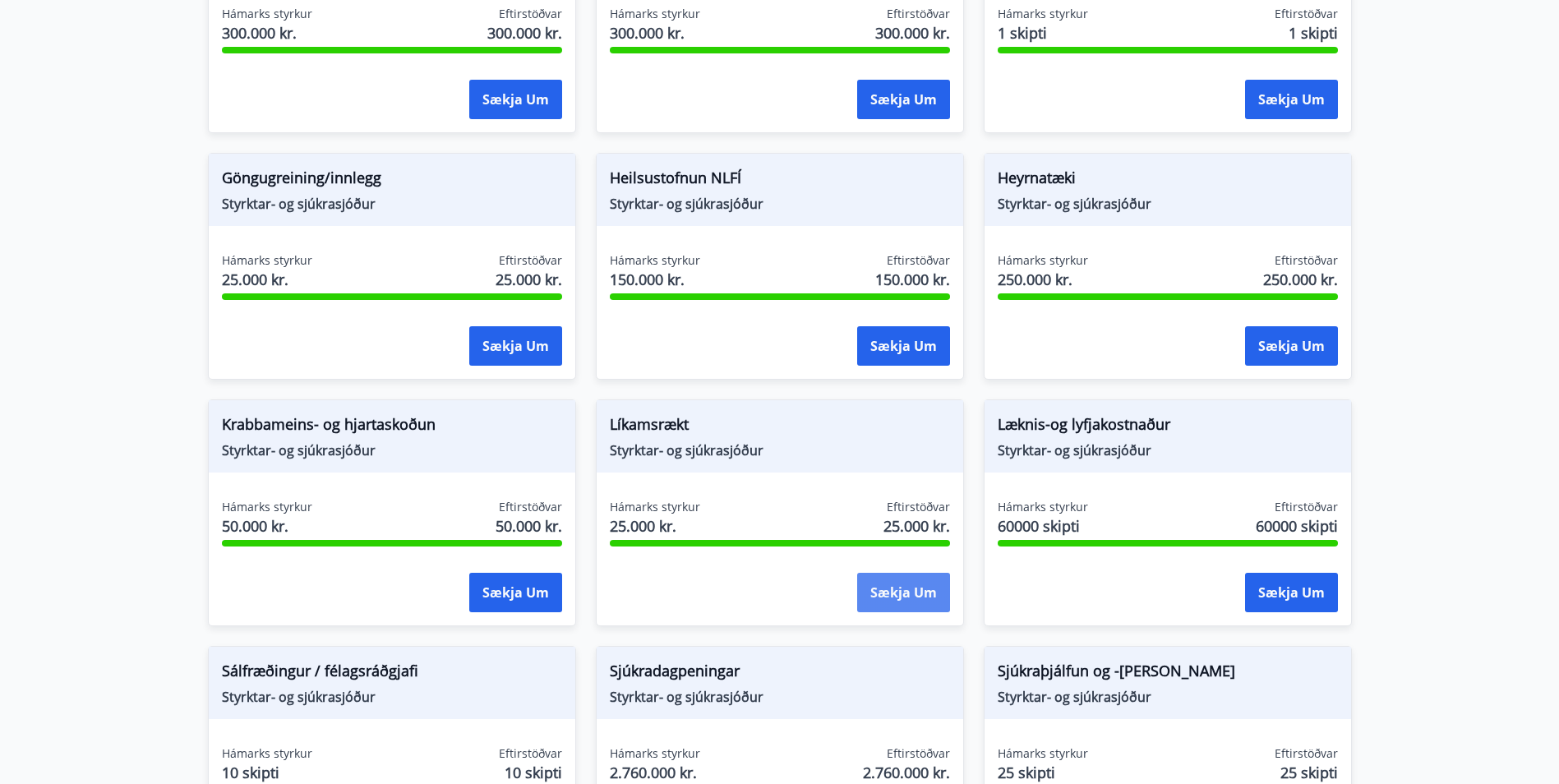
click at [913, 580] on button "Sækja um" at bounding box center [903, 592] width 93 height 39
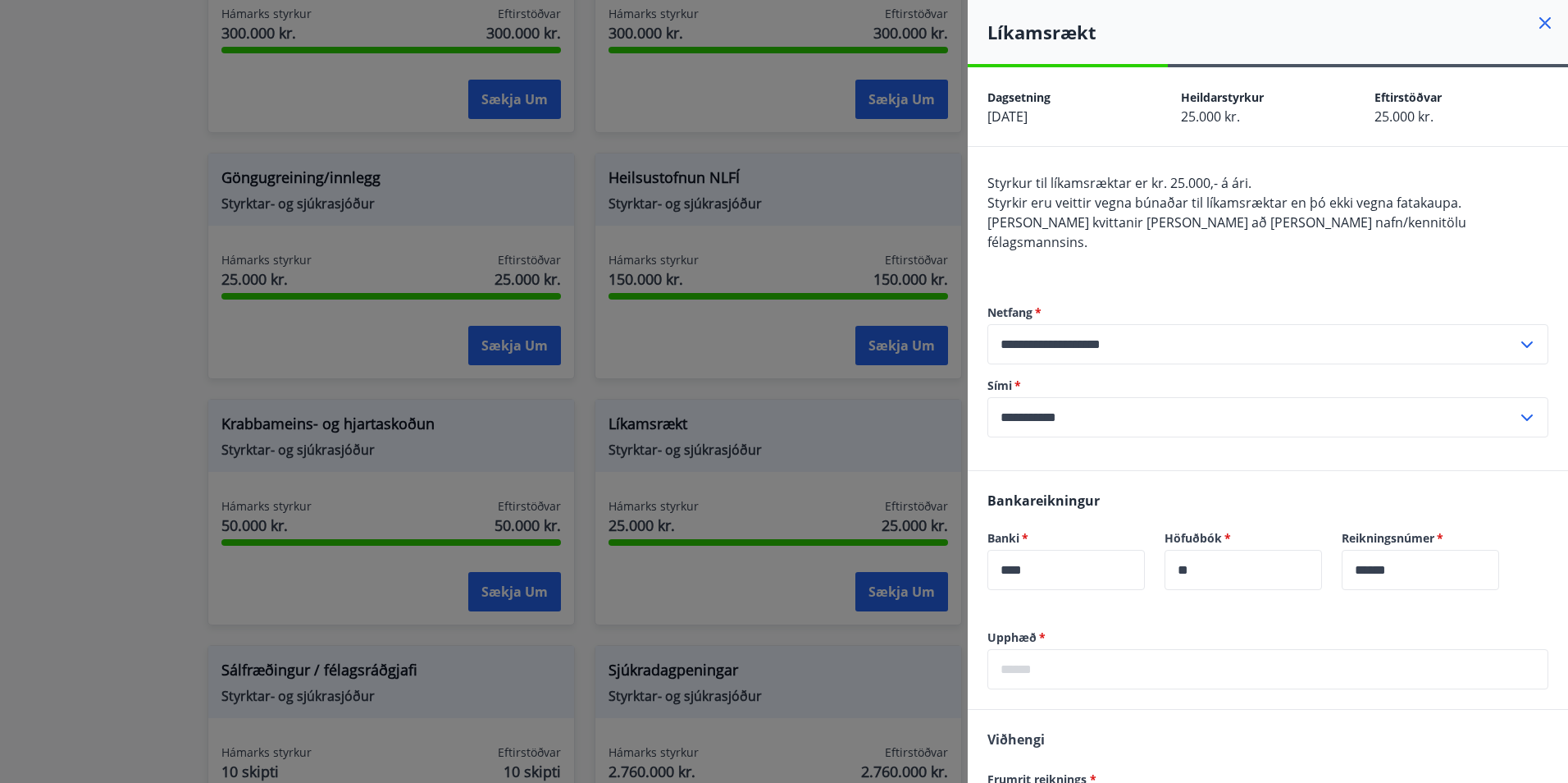
click at [171, 504] on div at bounding box center [784, 392] width 1568 height 783
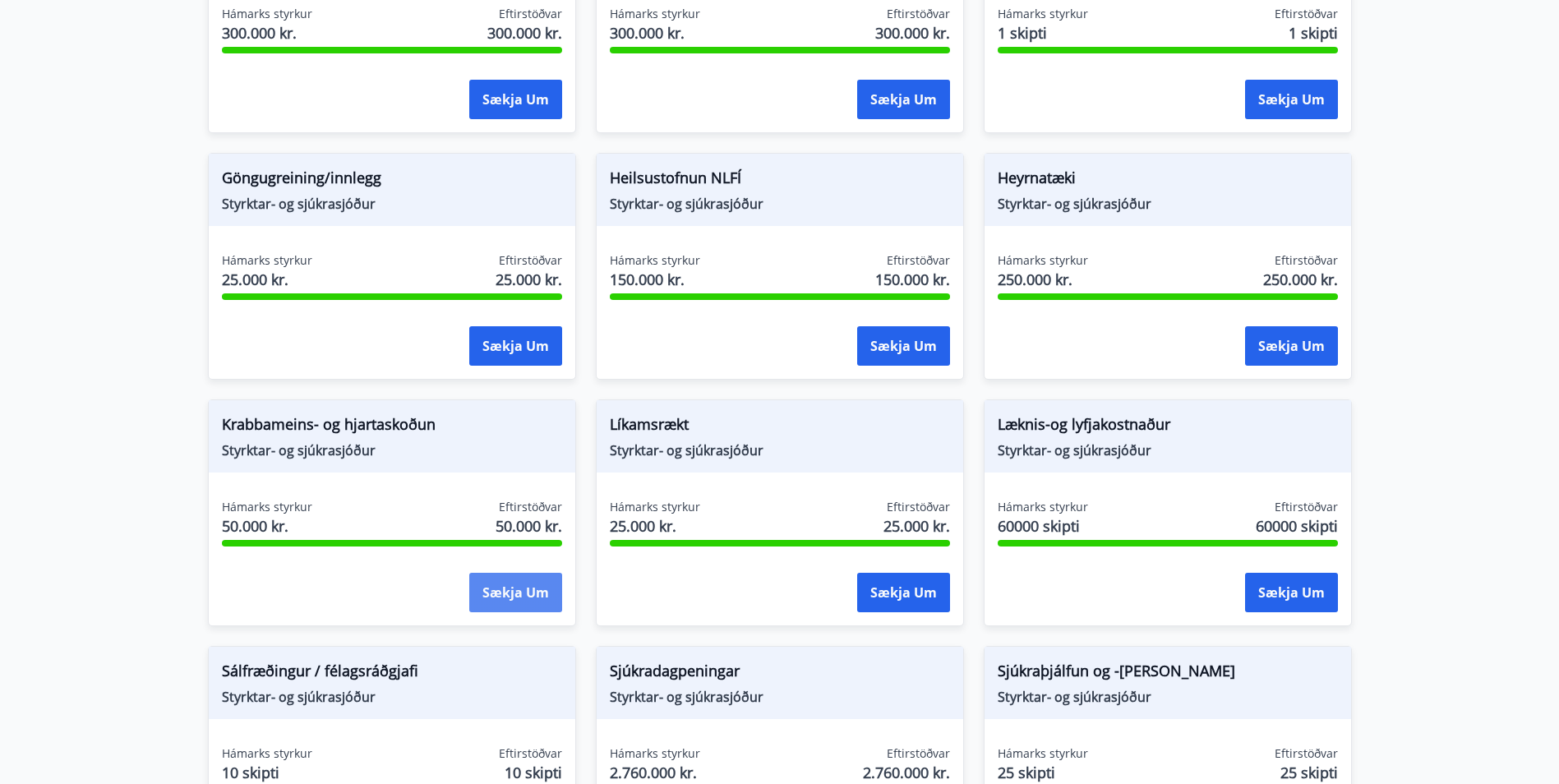
click at [491, 589] on button "Sækja um" at bounding box center [515, 592] width 93 height 39
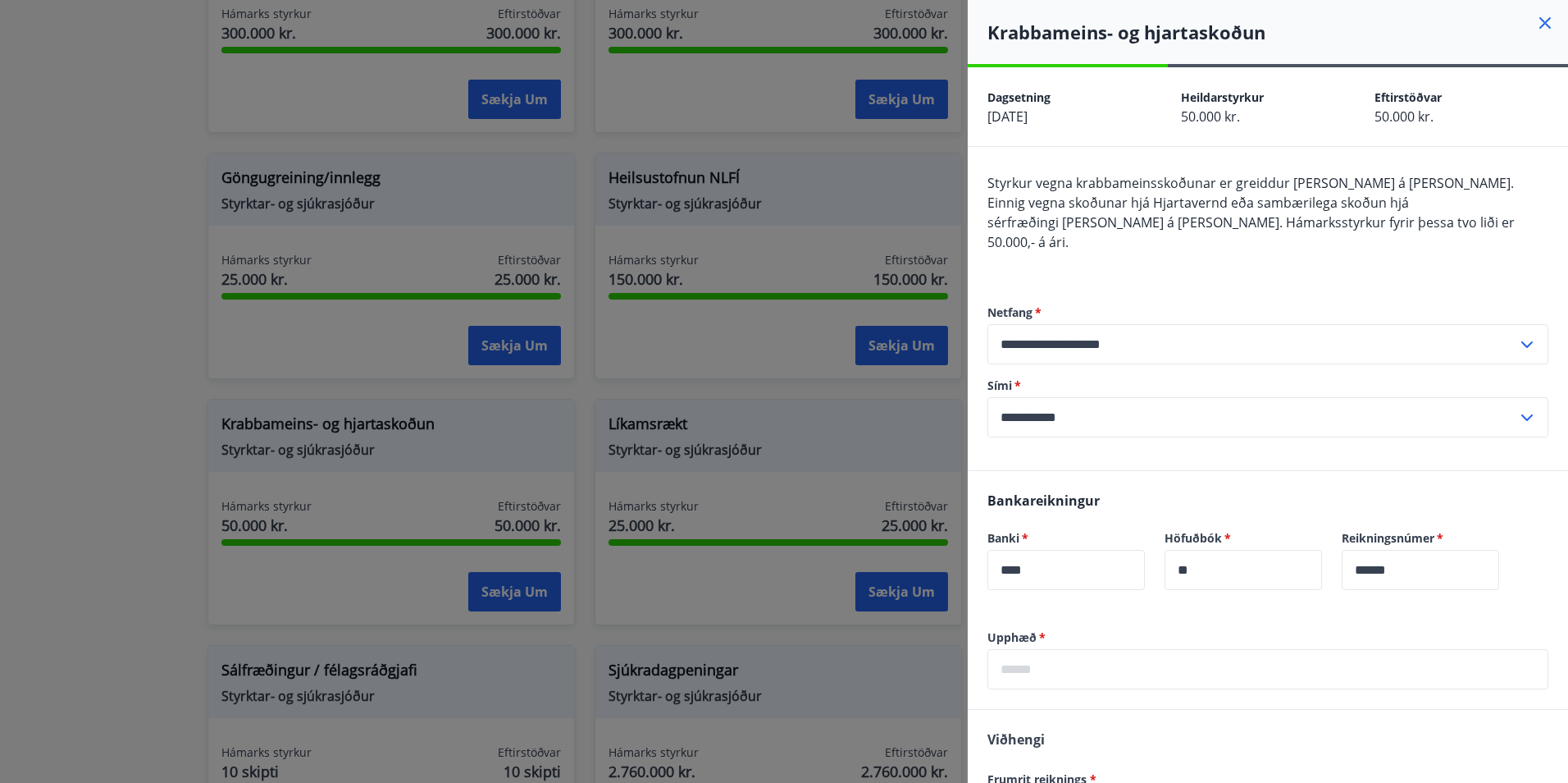
click at [107, 479] on div at bounding box center [784, 392] width 1568 height 783
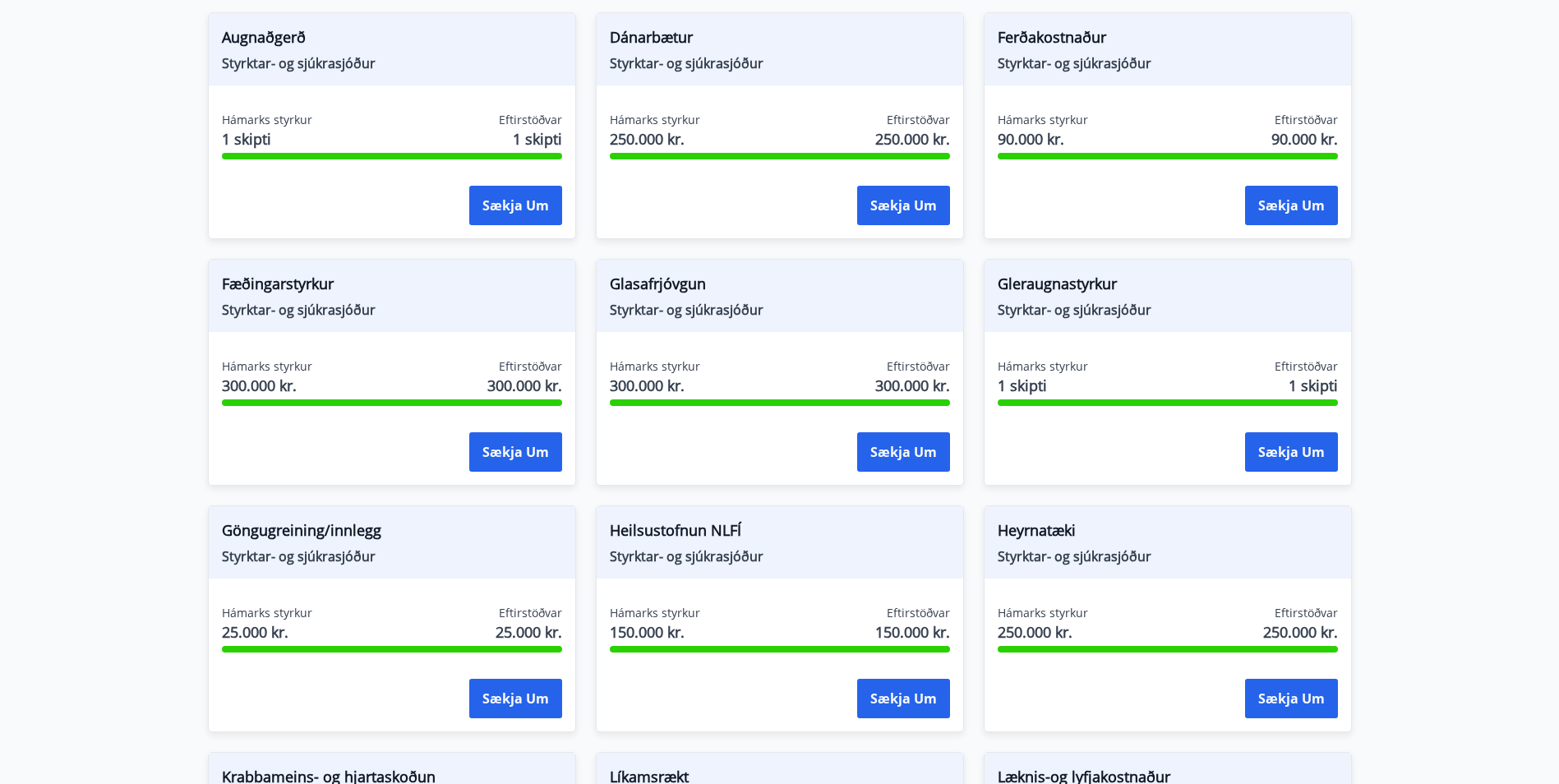
scroll to position [270, 0]
